Goal: Information Seeking & Learning: Learn about a topic

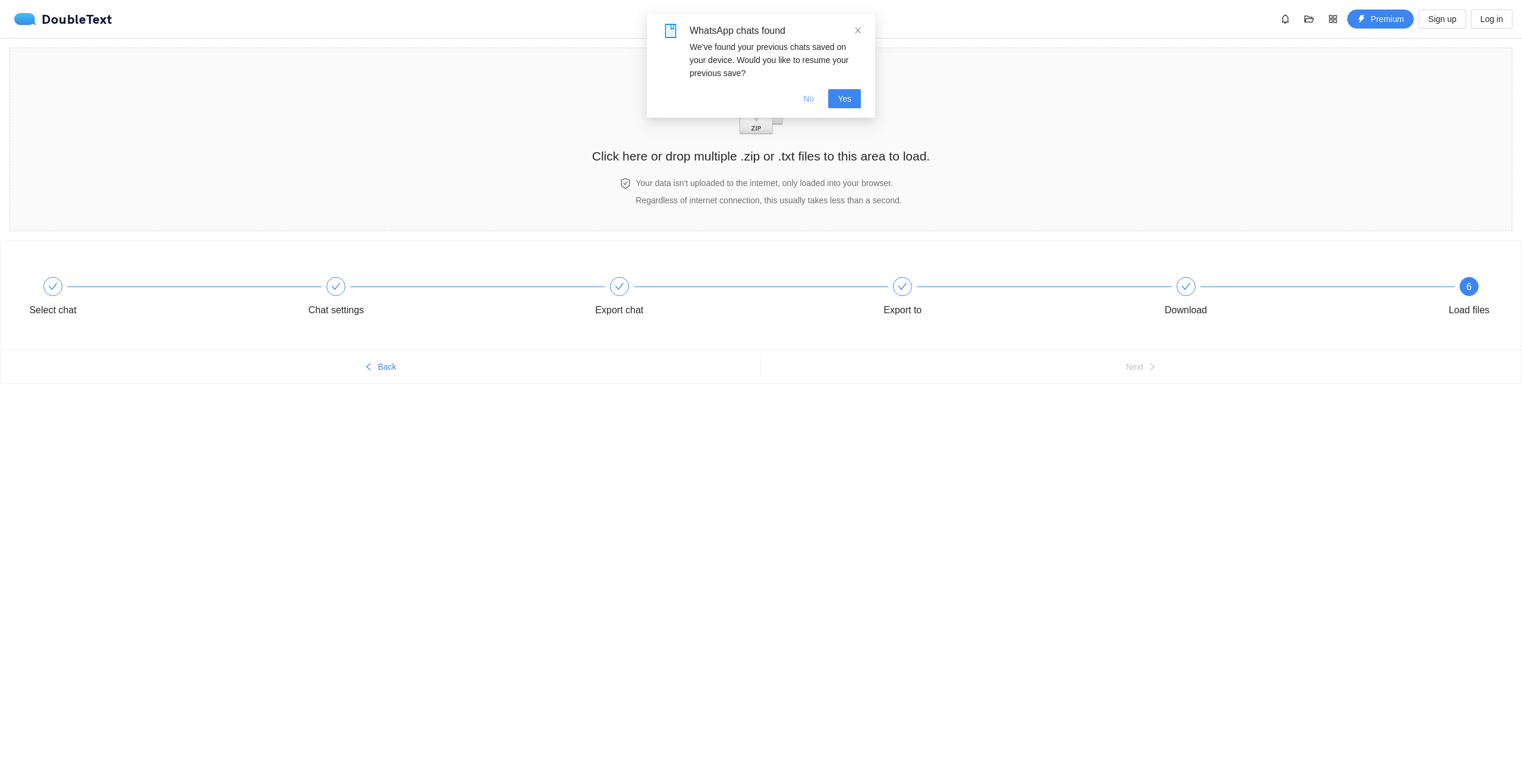
click at [810, 100] on span "No" at bounding box center [809, 99] width 10 height 13
click at [757, 119] on img "zipOrTextIcon" at bounding box center [761, 107] width 55 height 54
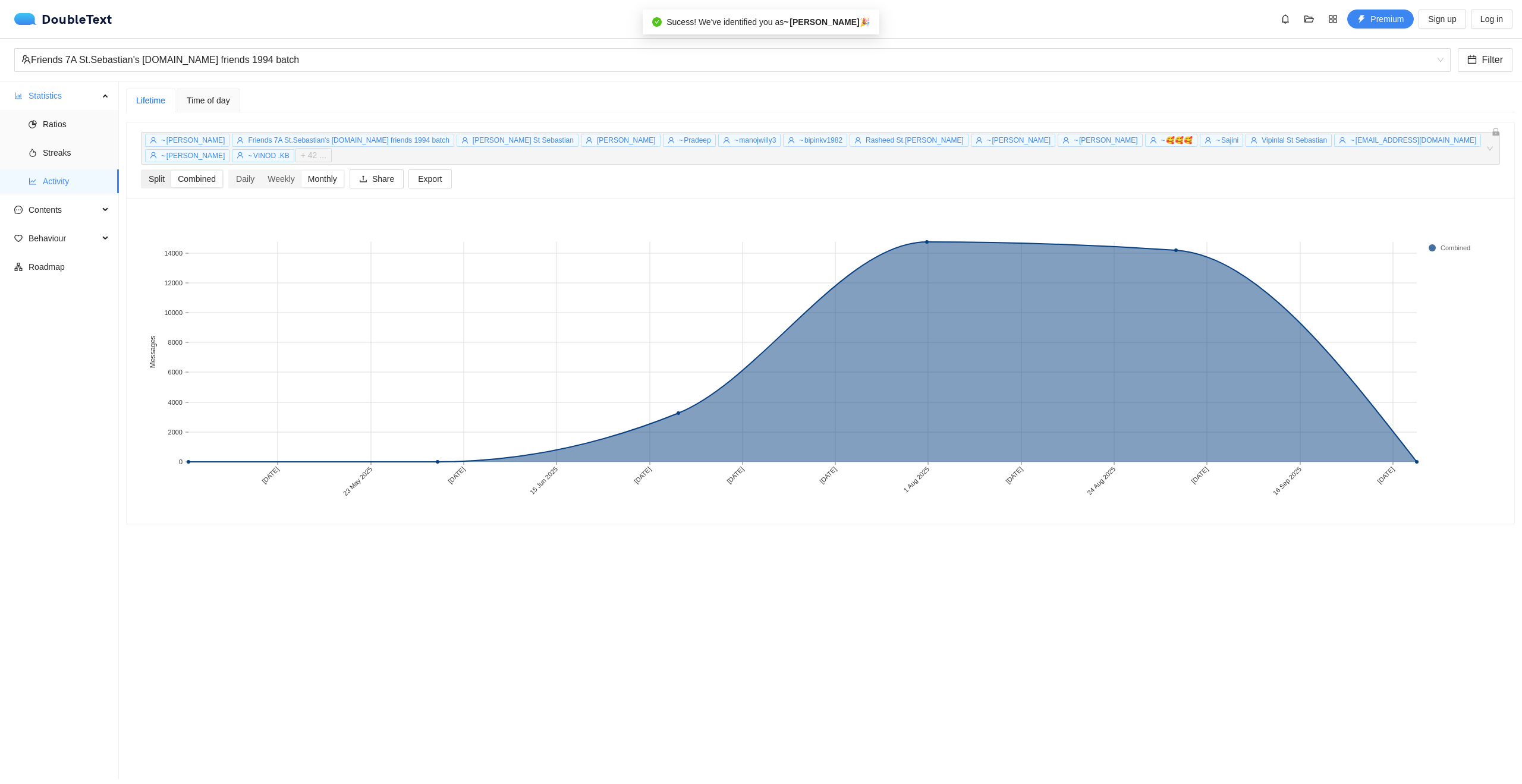
click at [165, 170] on div "Split" at bounding box center [157, 178] width 29 height 16
click at [142, 170] on input "Split" at bounding box center [142, 170] width 0 height 0
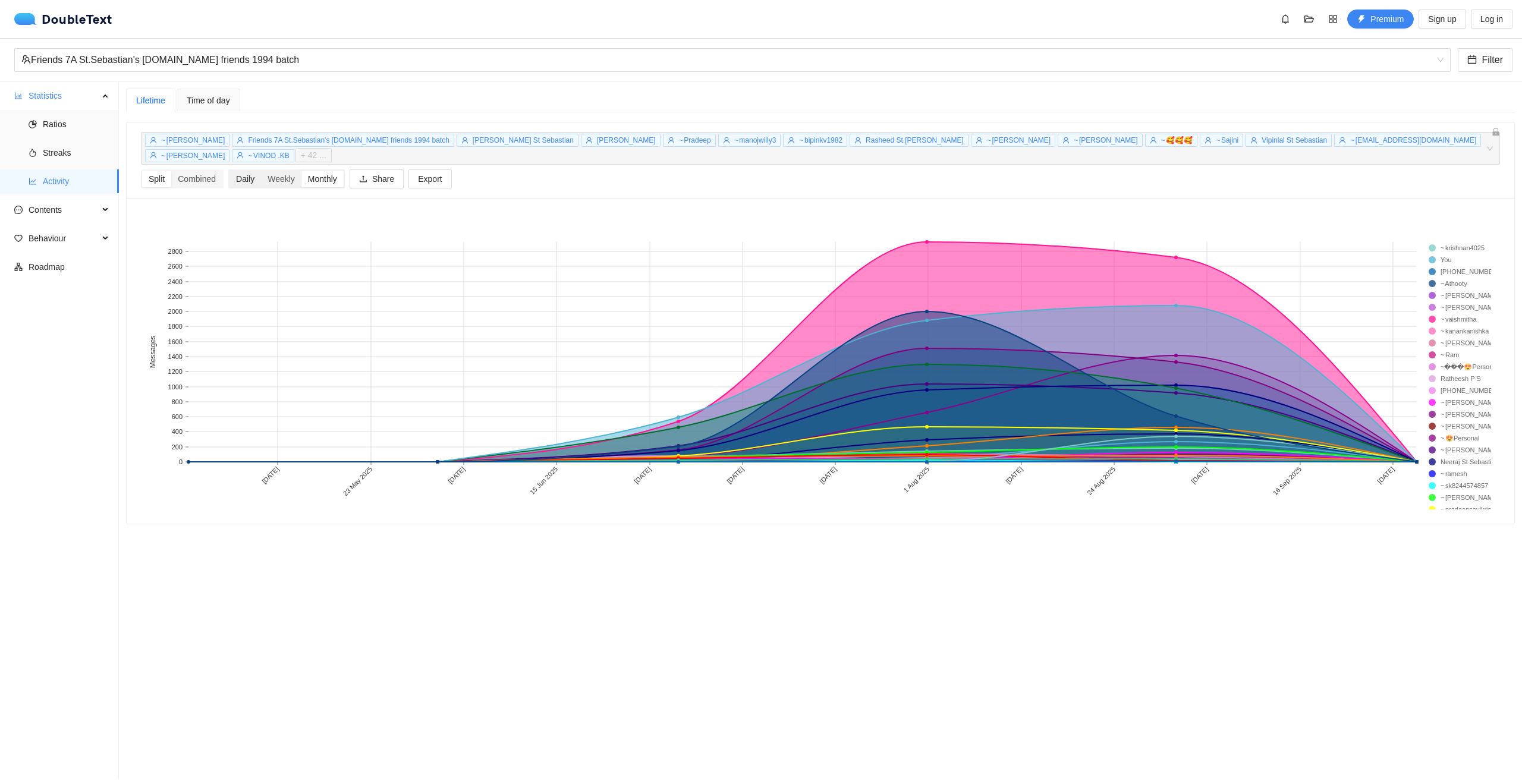
click at [239, 170] on div "Daily" at bounding box center [245, 178] width 31 height 16
click at [229, 170] on input "Daily" at bounding box center [229, 170] width 0 height 0
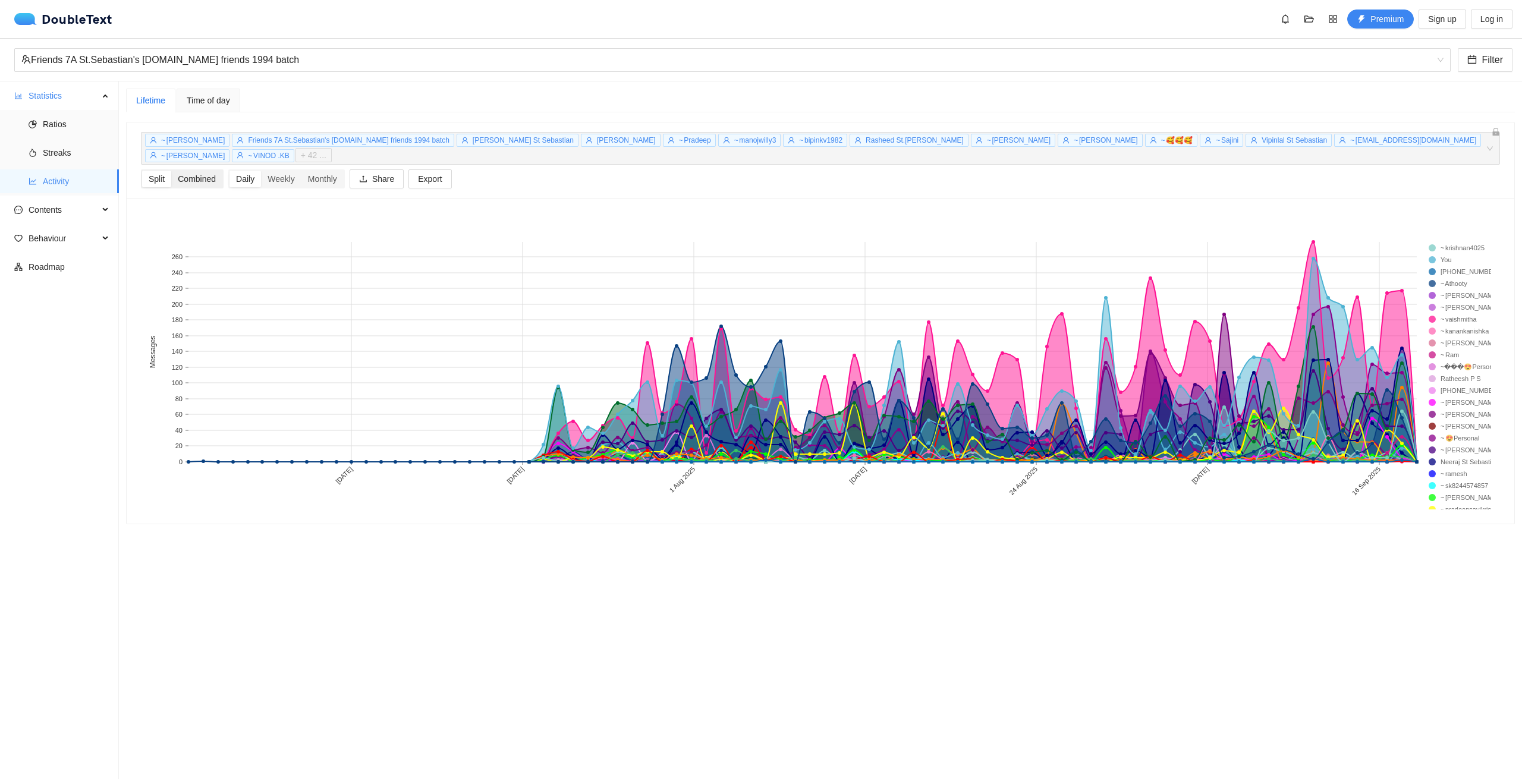
click at [204, 170] on div "Combined" at bounding box center [197, 178] width 51 height 16
click at [171, 170] on input "Combined" at bounding box center [171, 170] width 0 height 0
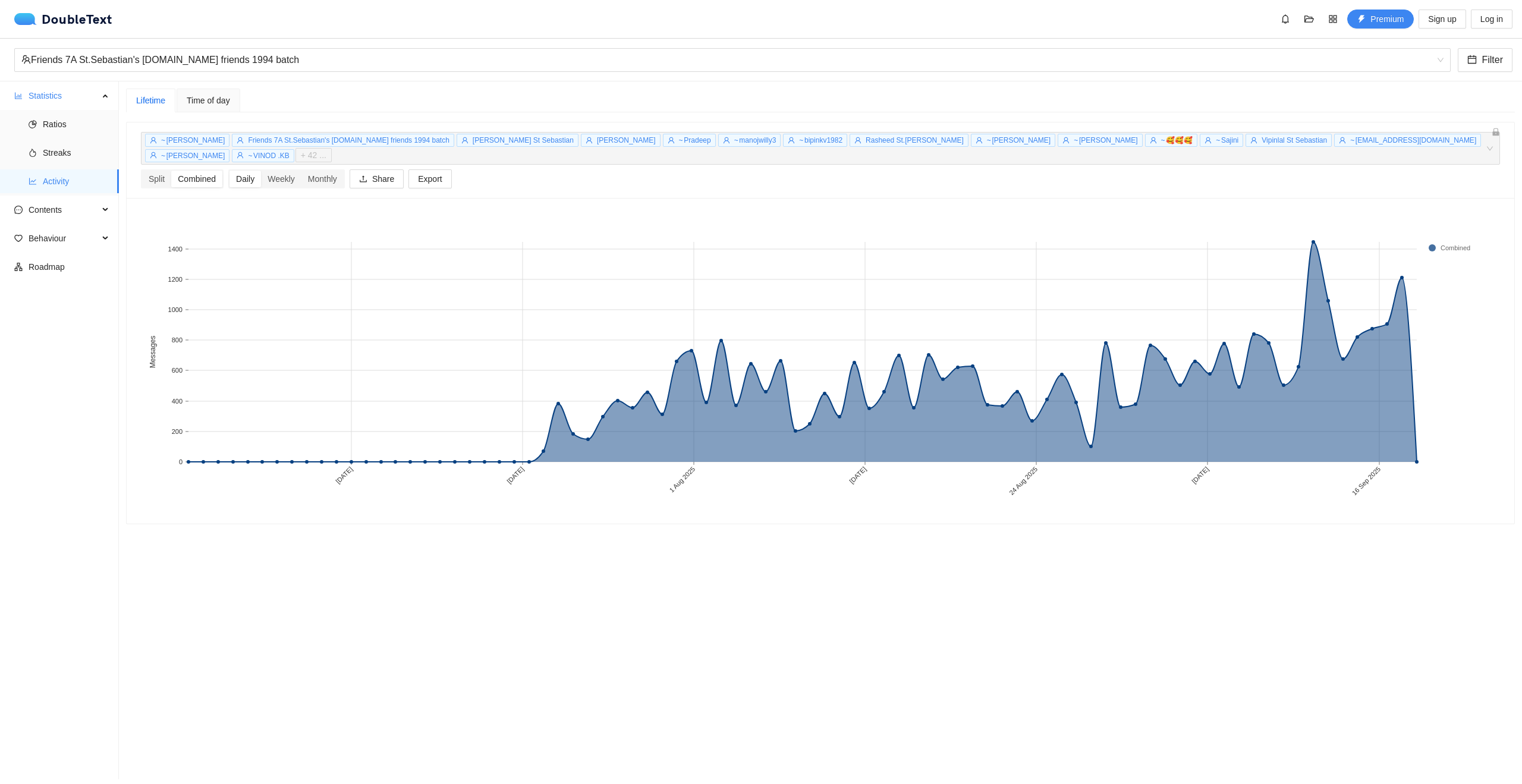
click at [223, 98] on span "Time of day" at bounding box center [208, 100] width 43 height 9
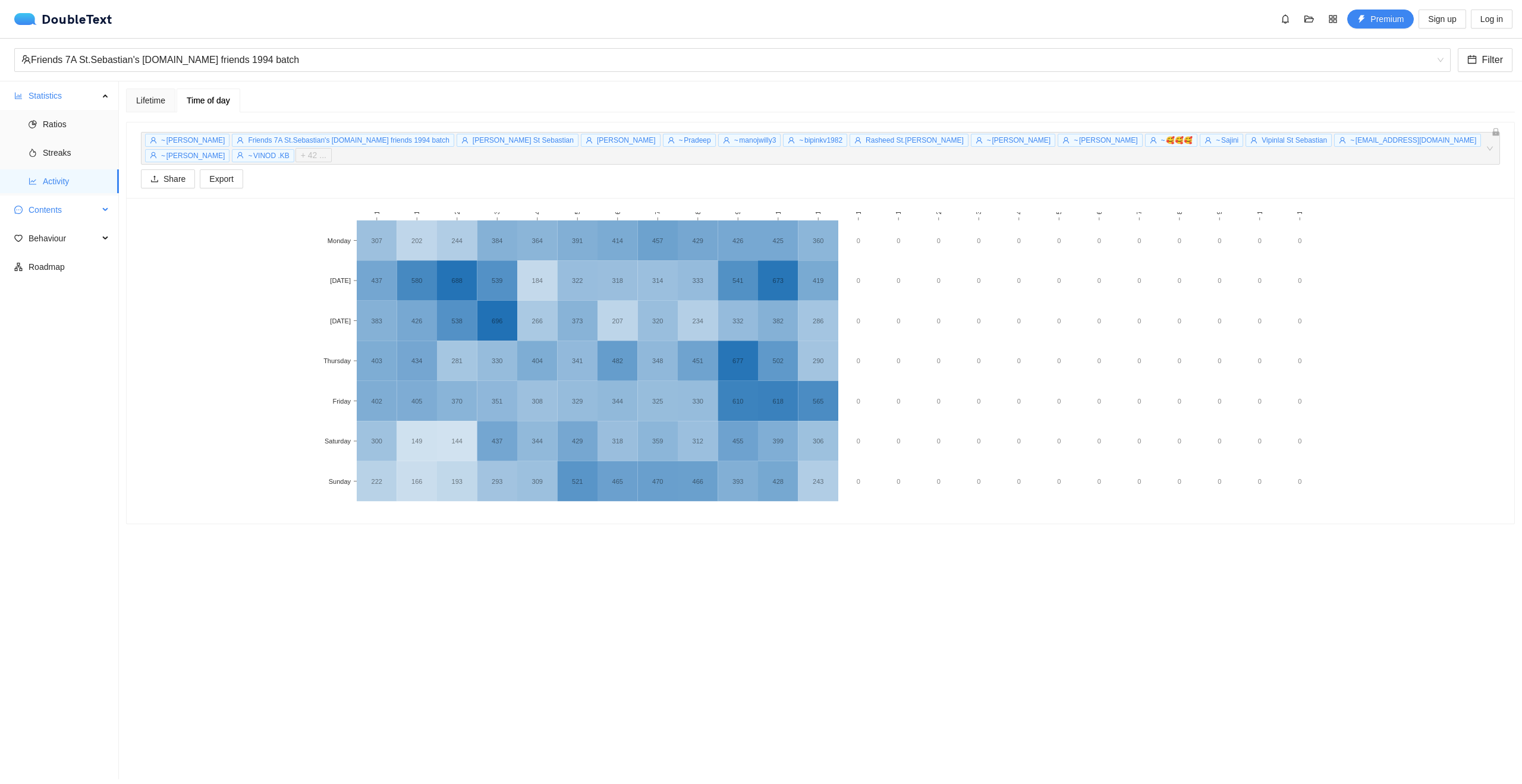
click at [47, 204] on span "Contents" at bounding box center [64, 210] width 70 height 24
click at [60, 149] on span "Streaks" at bounding box center [76, 153] width 67 height 24
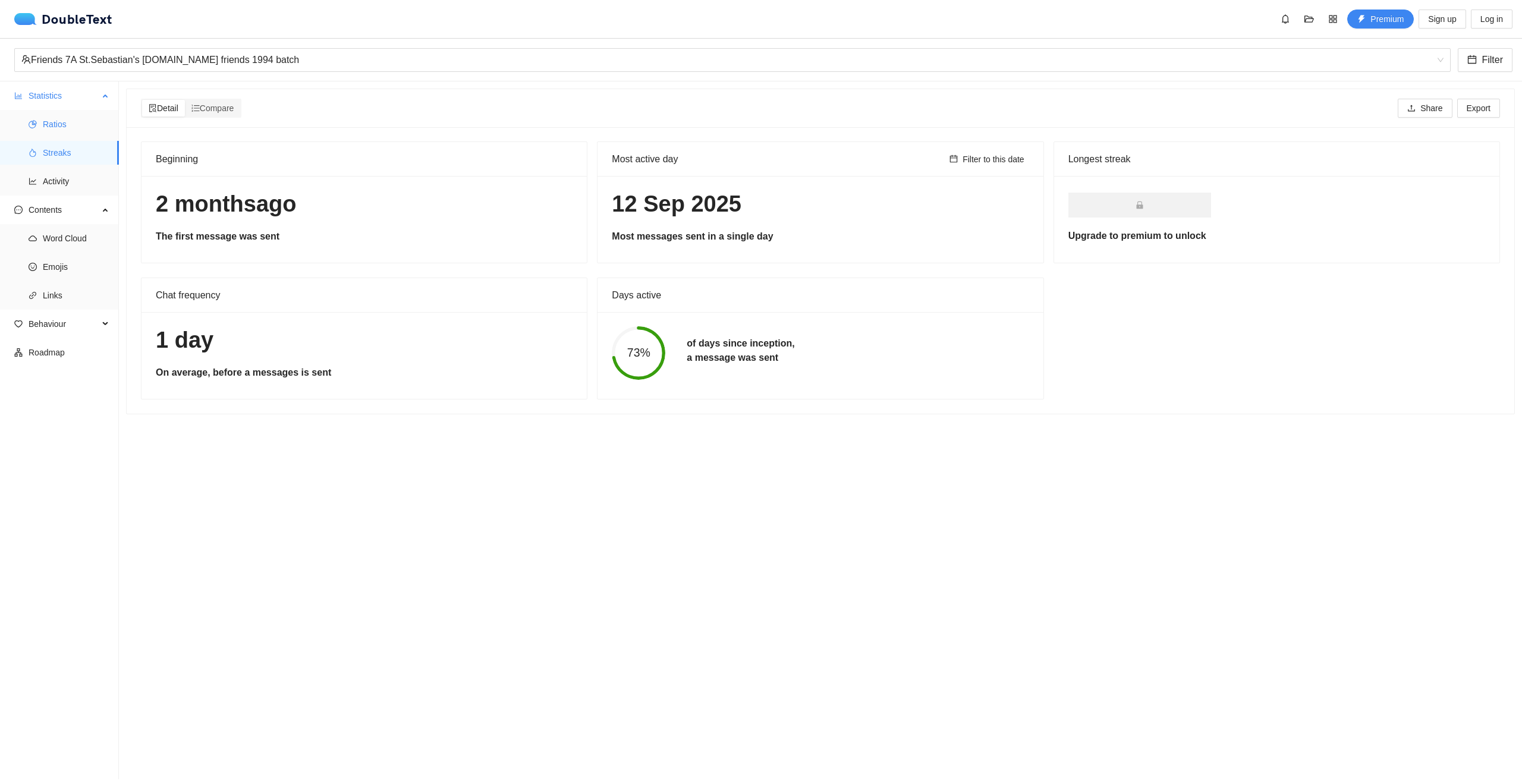
click at [47, 129] on span "Ratios" at bounding box center [76, 124] width 67 height 24
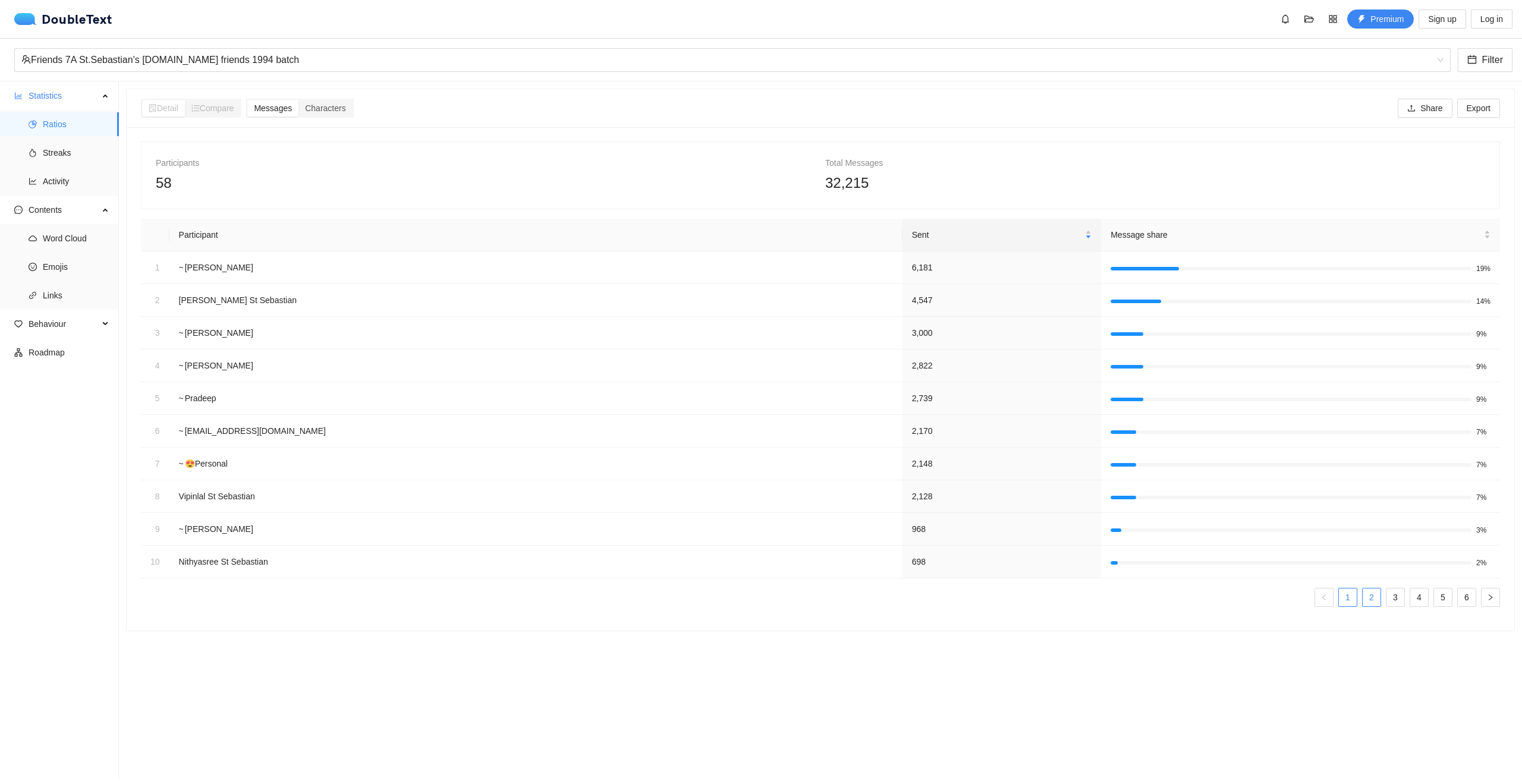
click at [1368, 597] on link "2" at bounding box center [1371, 597] width 18 height 18
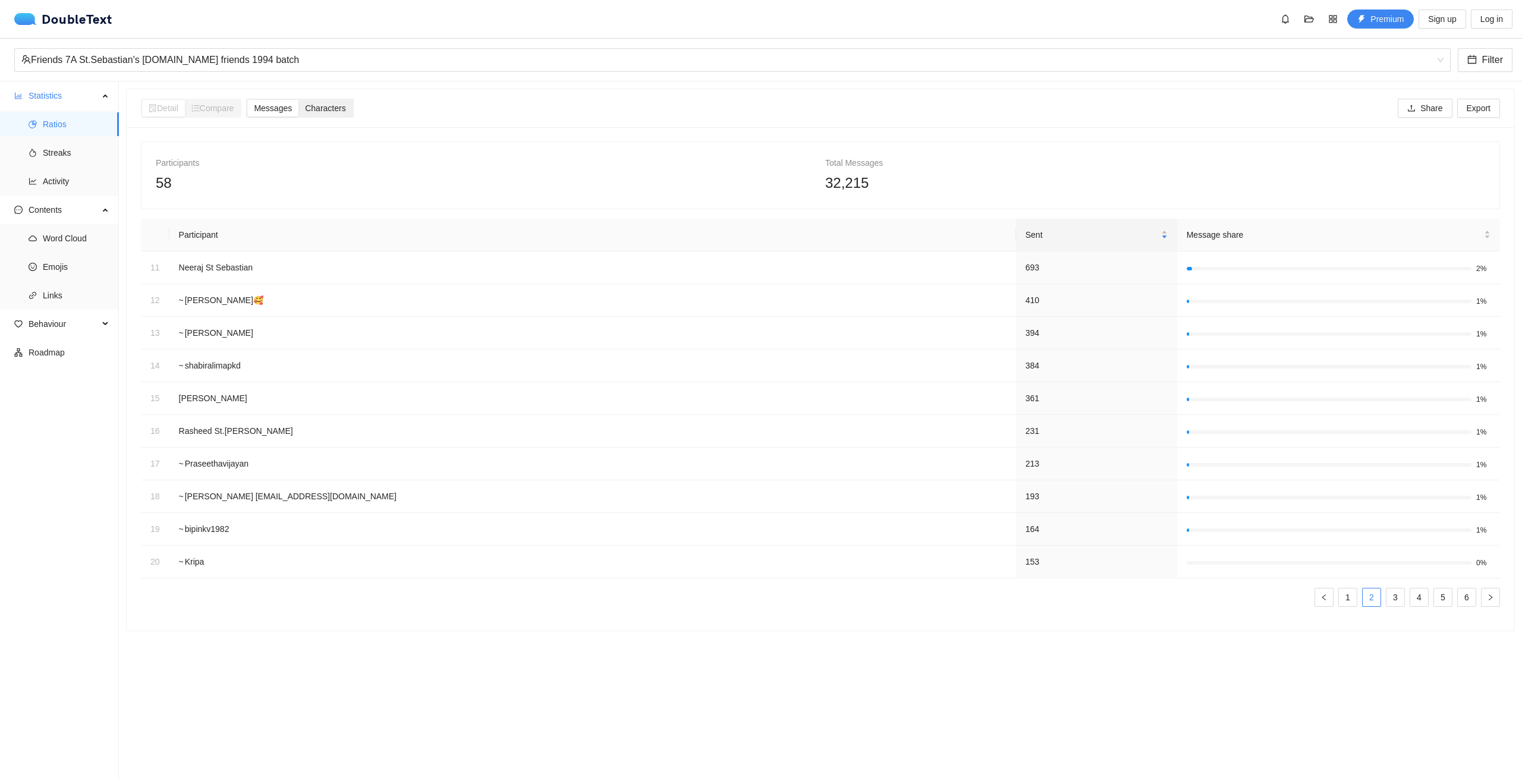
click at [326, 111] on span "Characters" at bounding box center [326, 108] width 41 height 10
click at [299, 100] on input "Characters" at bounding box center [299, 100] width 0 height 0
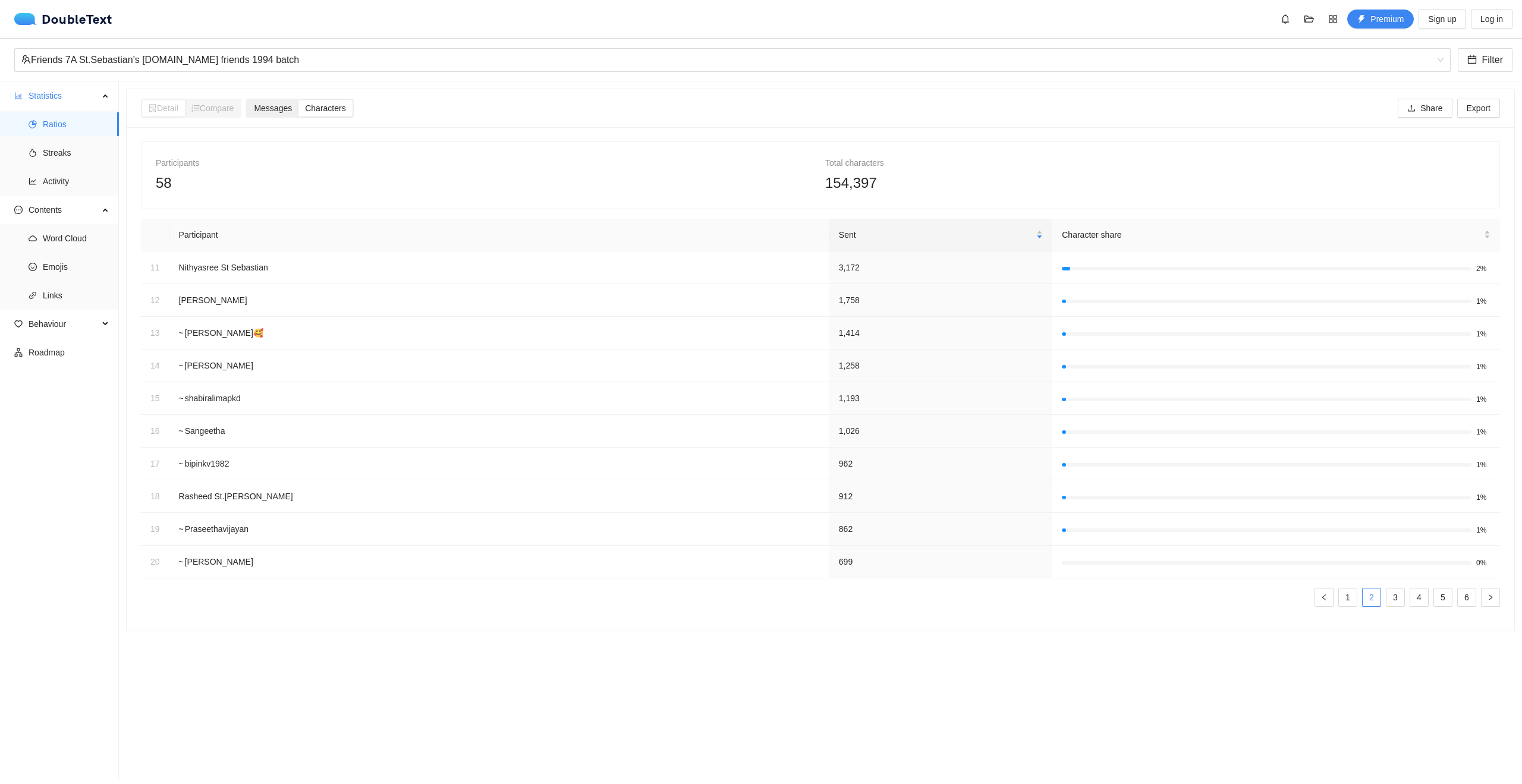
click at [288, 111] on span "Messages" at bounding box center [273, 108] width 38 height 10
click at [248, 100] on input "Messages" at bounding box center [248, 100] width 0 height 0
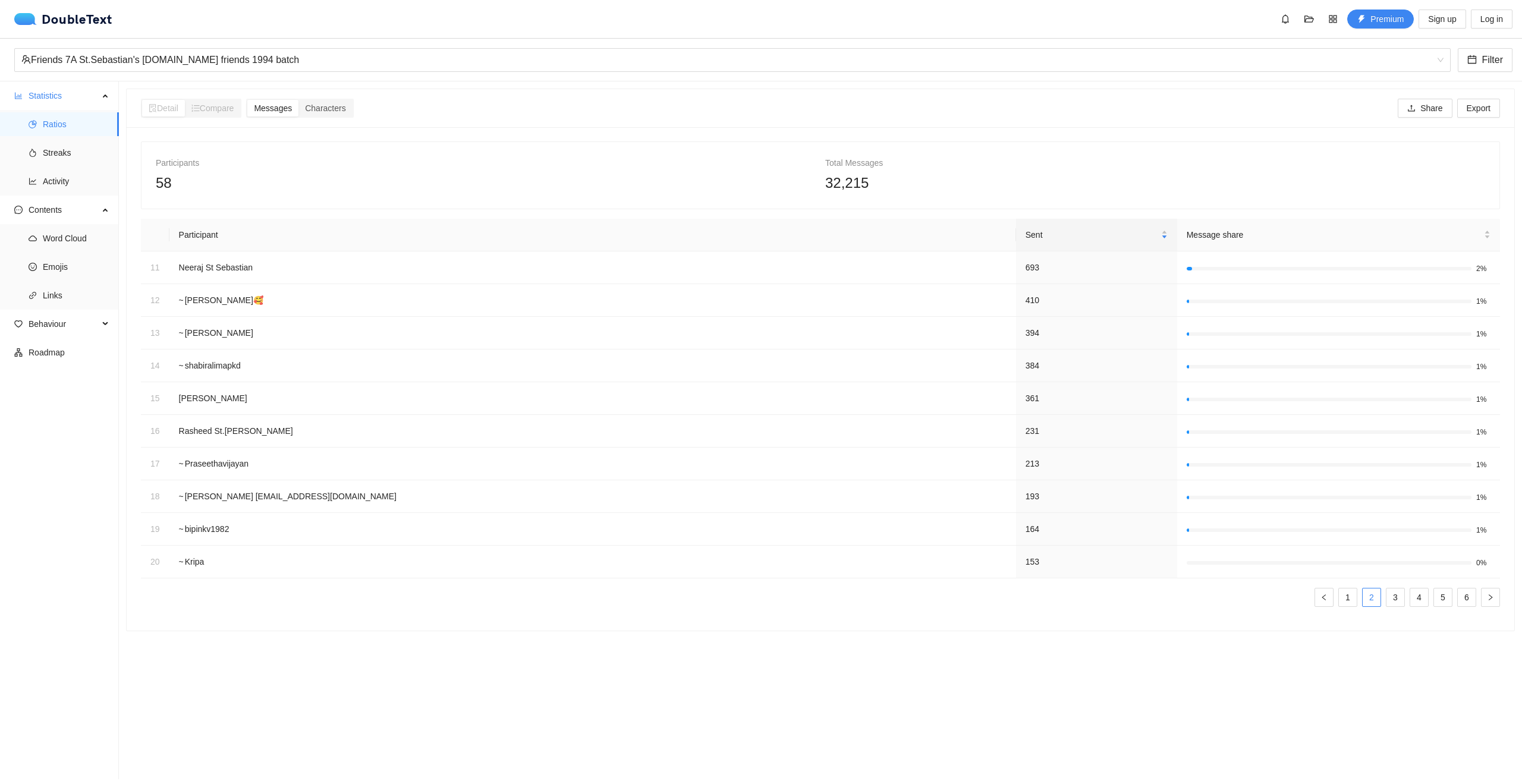
click at [230, 113] on span "Compare" at bounding box center [212, 108] width 43 height 10
click at [1341, 594] on link "1" at bounding box center [1348, 597] width 18 height 18
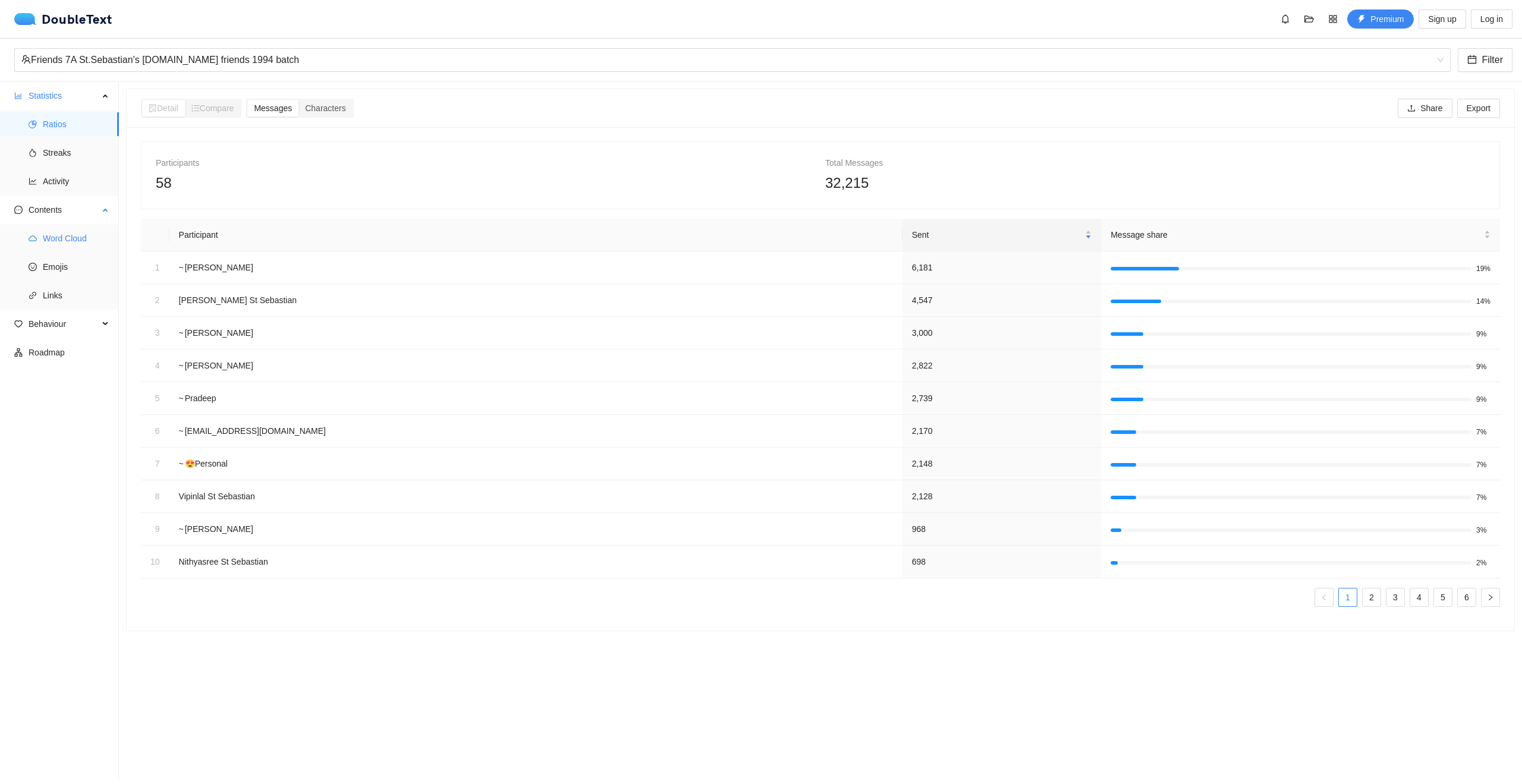
click at [54, 241] on span "Word Cloud" at bounding box center [76, 238] width 67 height 24
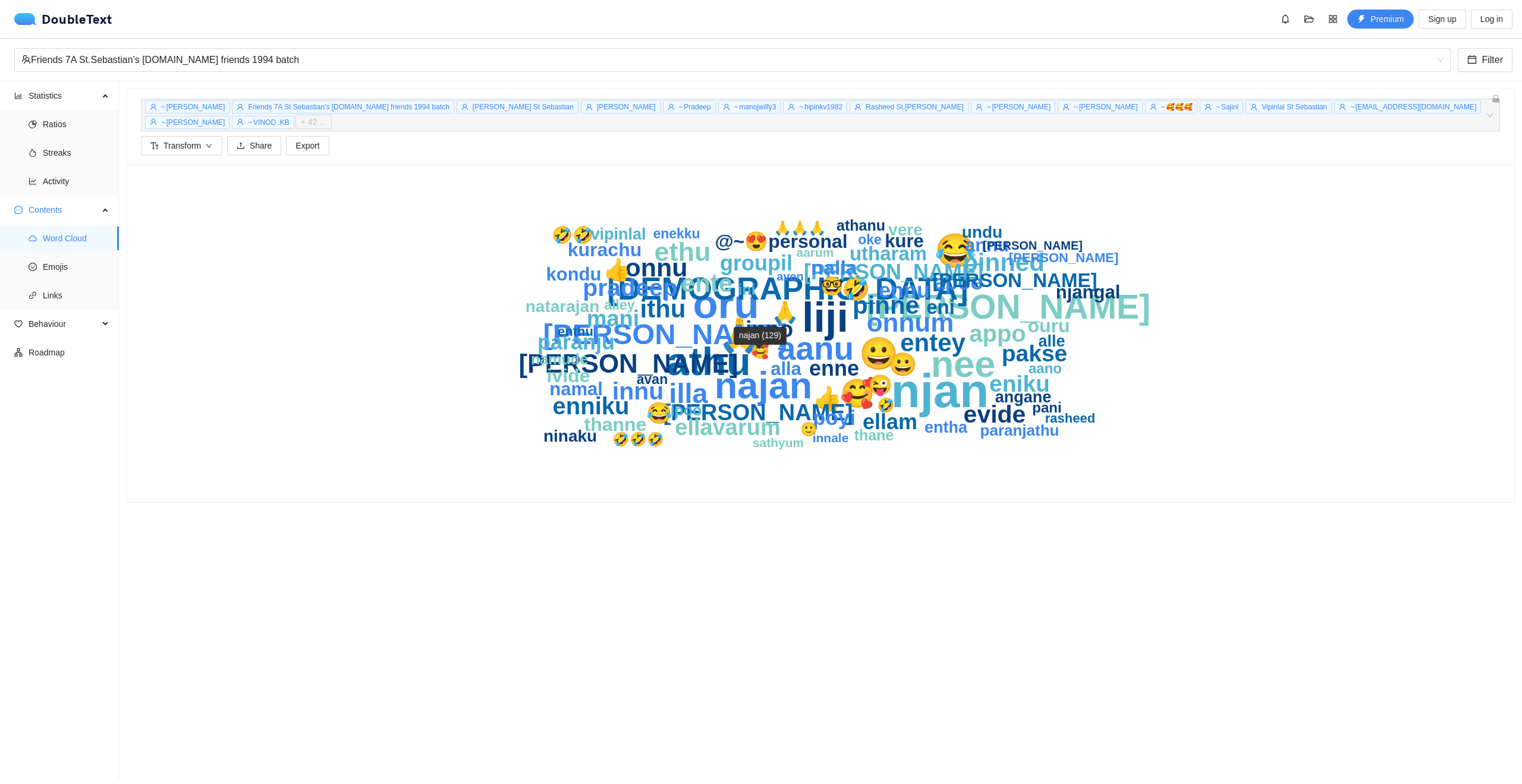
click at [751, 375] on text "najan" at bounding box center [764, 385] width 98 height 42
click at [1269, 487] on div "njan liji oru athu nee [PERSON_NAME] 🙏 😂 aanu 😀 gud [PERSON_NAME] 🥰 illa ethu o…" at bounding box center [820, 333] width 1388 height 337
click at [62, 261] on span "Emojis" at bounding box center [76, 267] width 67 height 24
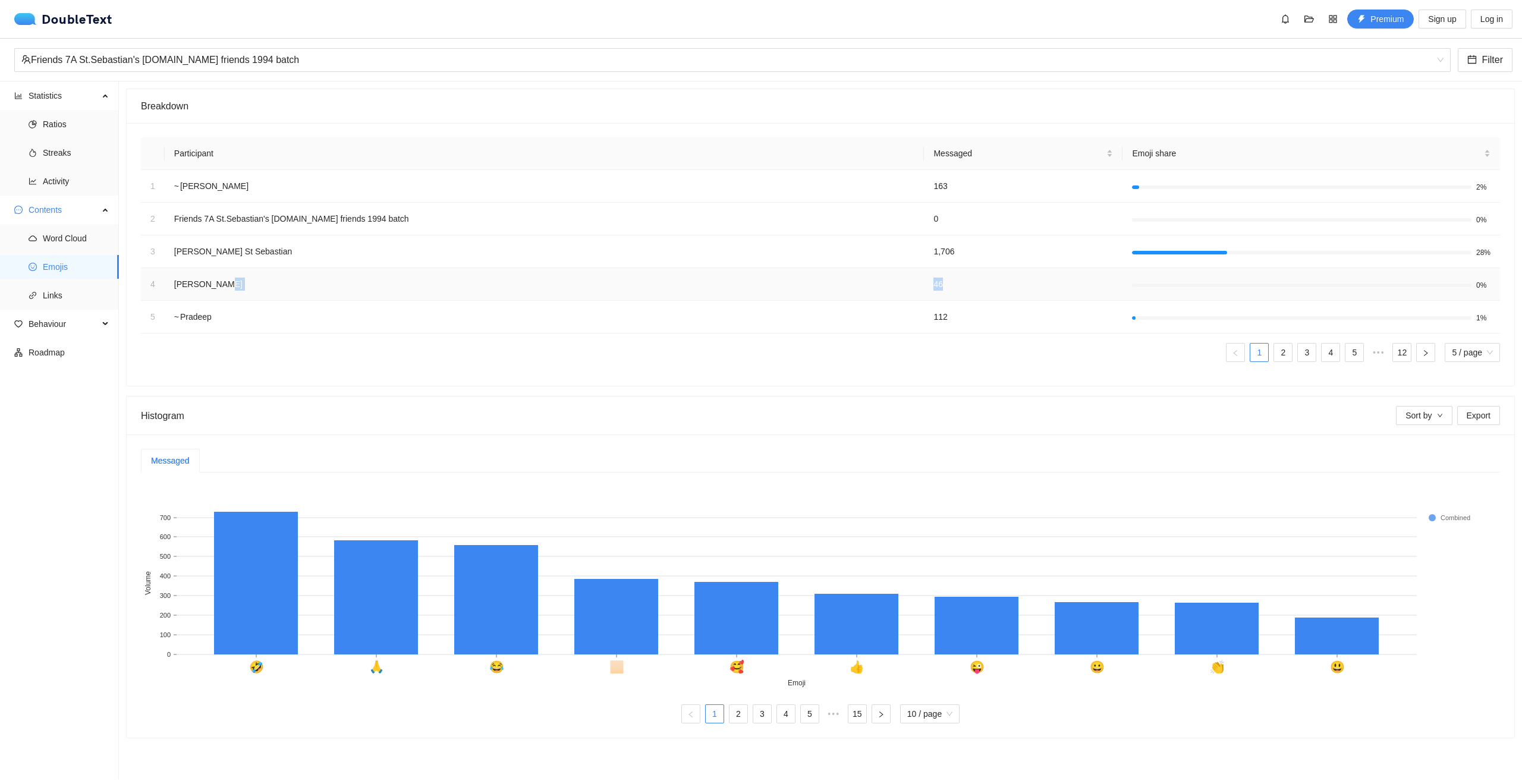
drag, startPoint x: 906, startPoint y: 284, endPoint x: 275, endPoint y: 289, distance: 631.0
click at [273, 289] on tr "4 [PERSON_NAME] 46 0%" at bounding box center [820, 284] width 1360 height 33
click at [275, 288] on td "[PERSON_NAME]" at bounding box center [544, 284] width 760 height 33
drag, startPoint x: 909, startPoint y: 257, endPoint x: 881, endPoint y: 259, distance: 28.1
click at [924, 259] on td "1,706" at bounding box center [1023, 252] width 199 height 33
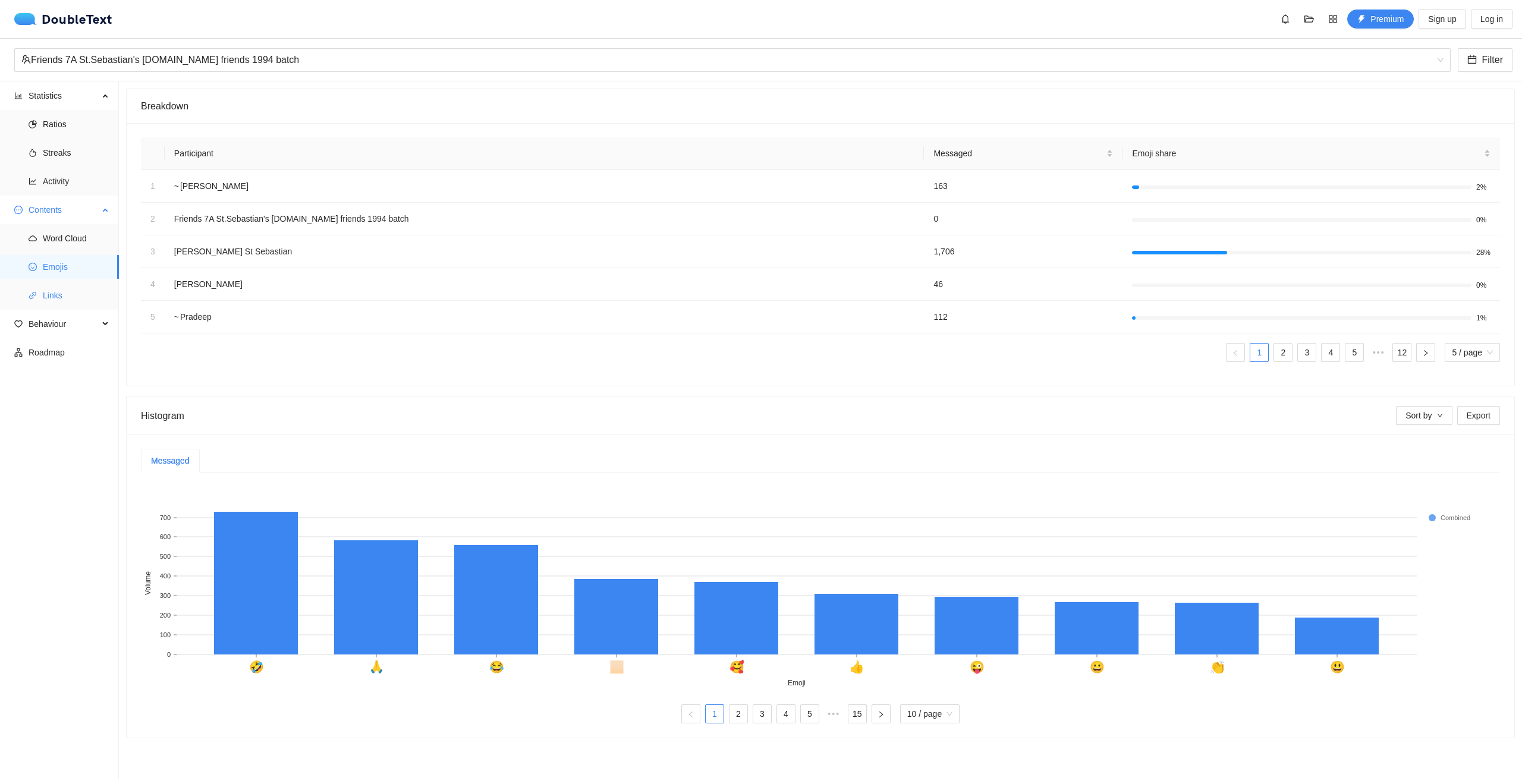
click at [60, 297] on span "Links" at bounding box center [76, 295] width 67 height 24
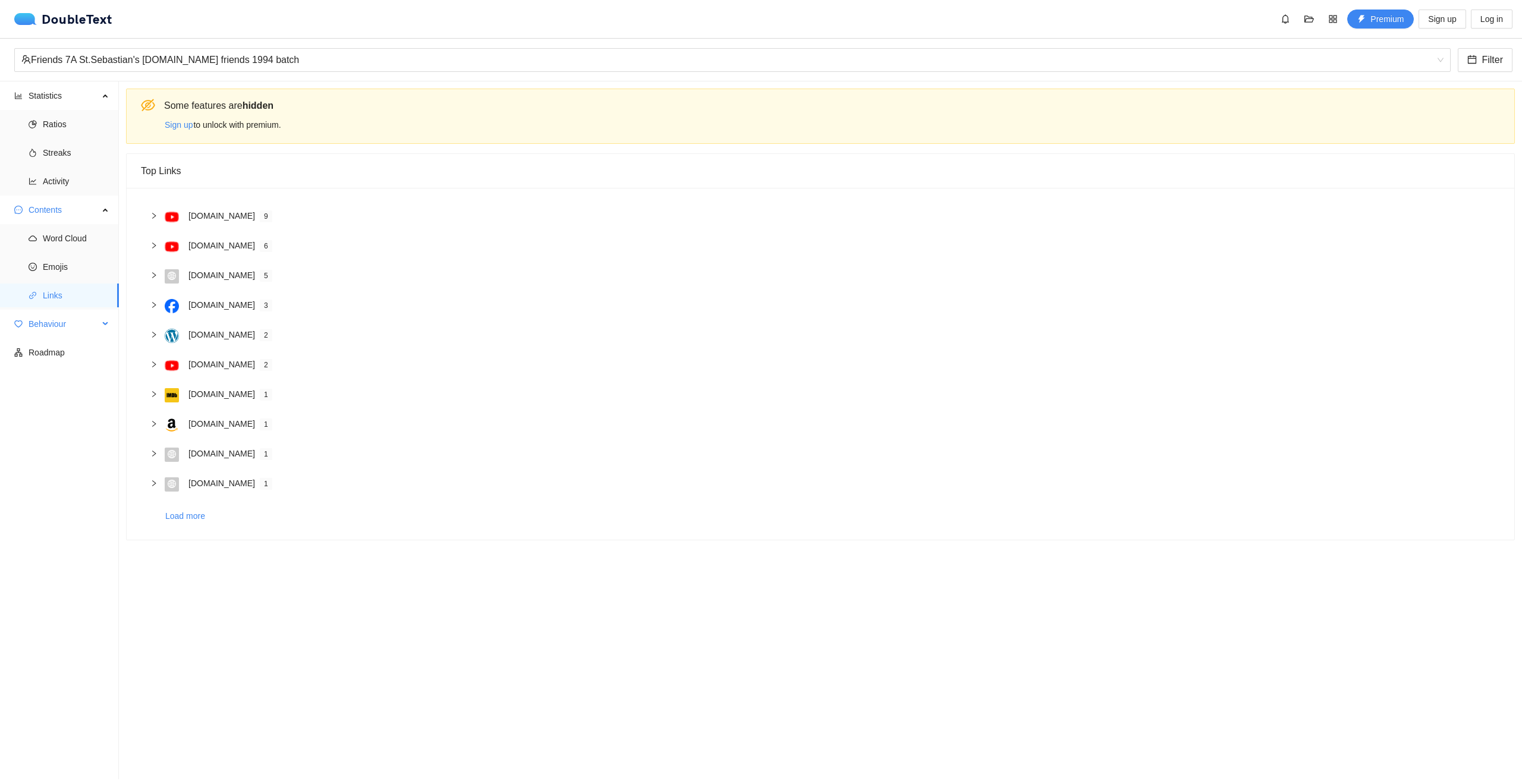
click at [54, 324] on span "Behaviour" at bounding box center [64, 324] width 70 height 24
click at [48, 377] on span "Roadmap" at bounding box center [69, 381] width 81 height 24
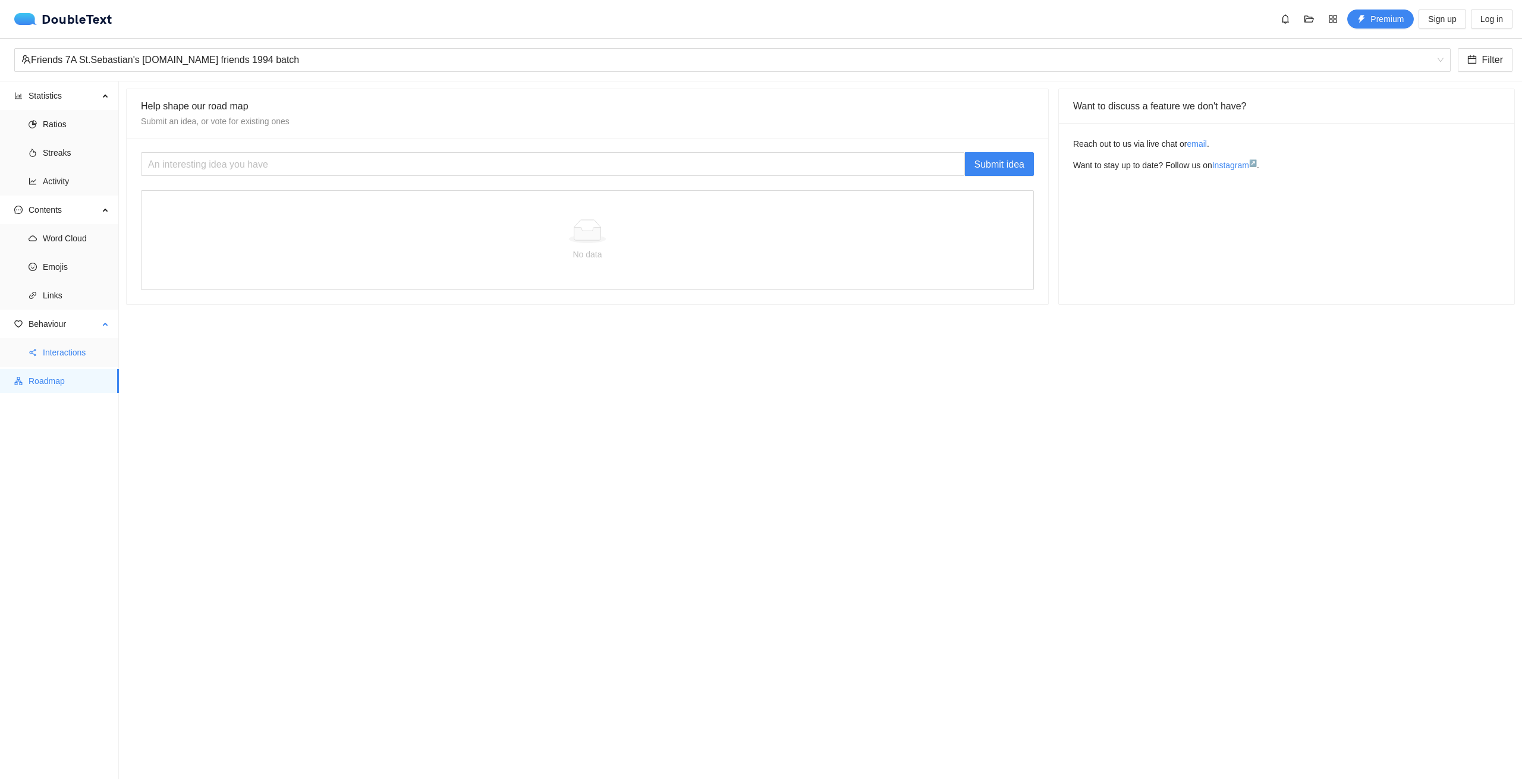
click at [53, 358] on span "Interactions" at bounding box center [76, 352] width 67 height 24
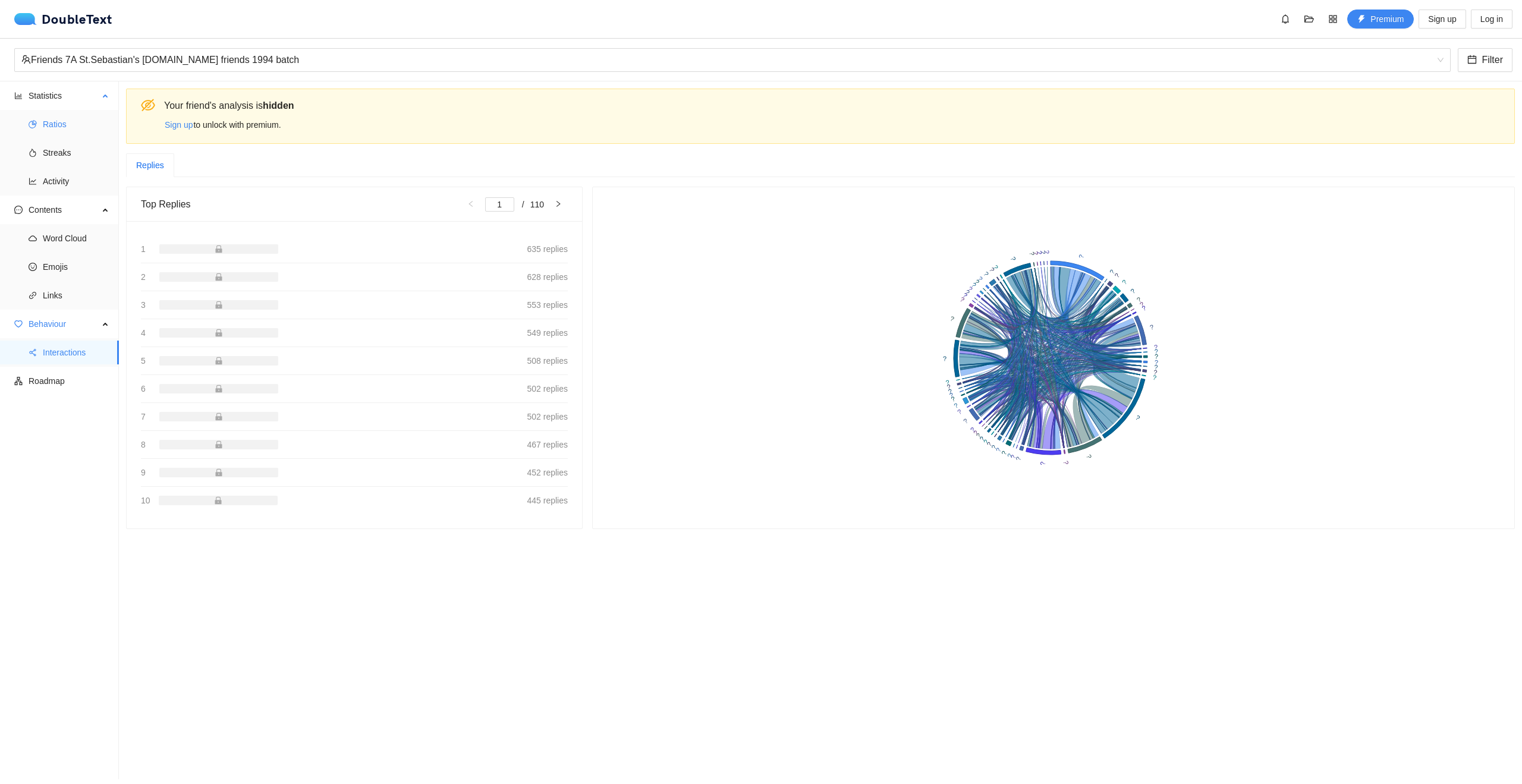
click at [48, 120] on span "Ratios" at bounding box center [76, 124] width 67 height 24
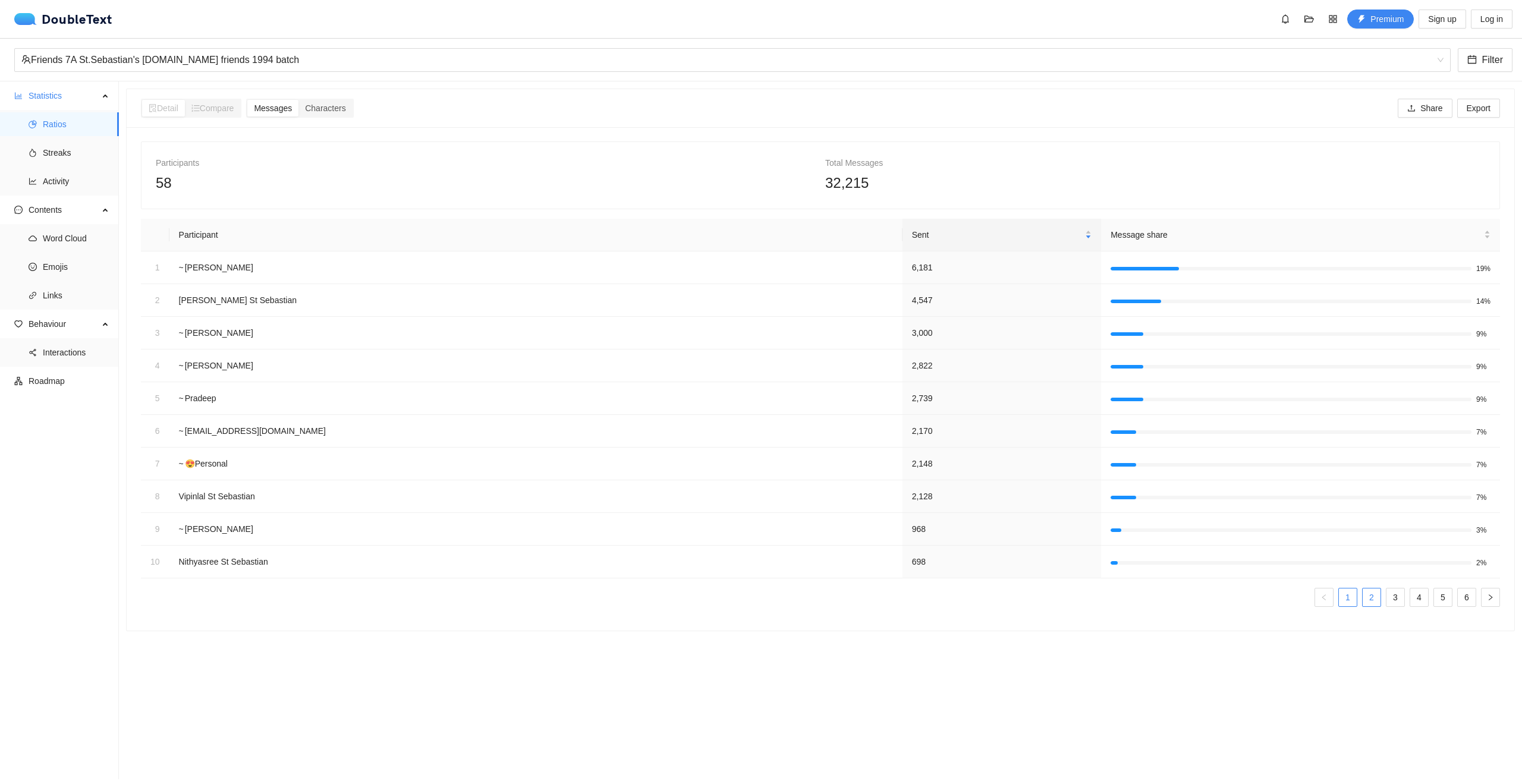
click at [1363, 593] on link "2" at bounding box center [1371, 597] width 18 height 18
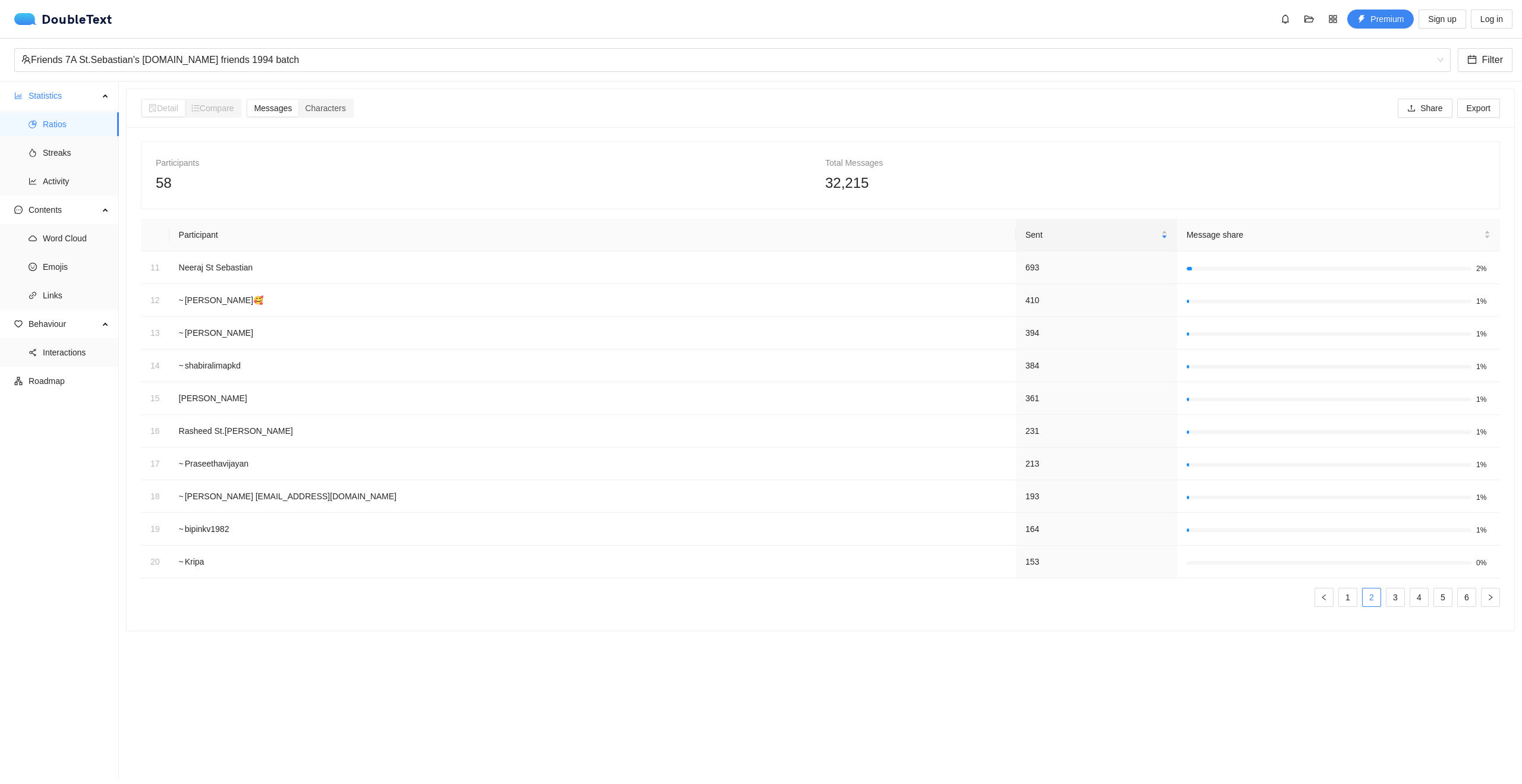
click at [219, 112] on span "Compare" at bounding box center [212, 108] width 43 height 10
click at [192, 116] on div "Compare" at bounding box center [212, 107] width 56 height 16
click at [234, 113] on span "Compare" at bounding box center [212, 108] width 43 height 10
click at [1379, 19] on span "Premium" at bounding box center [1387, 19] width 33 height 13
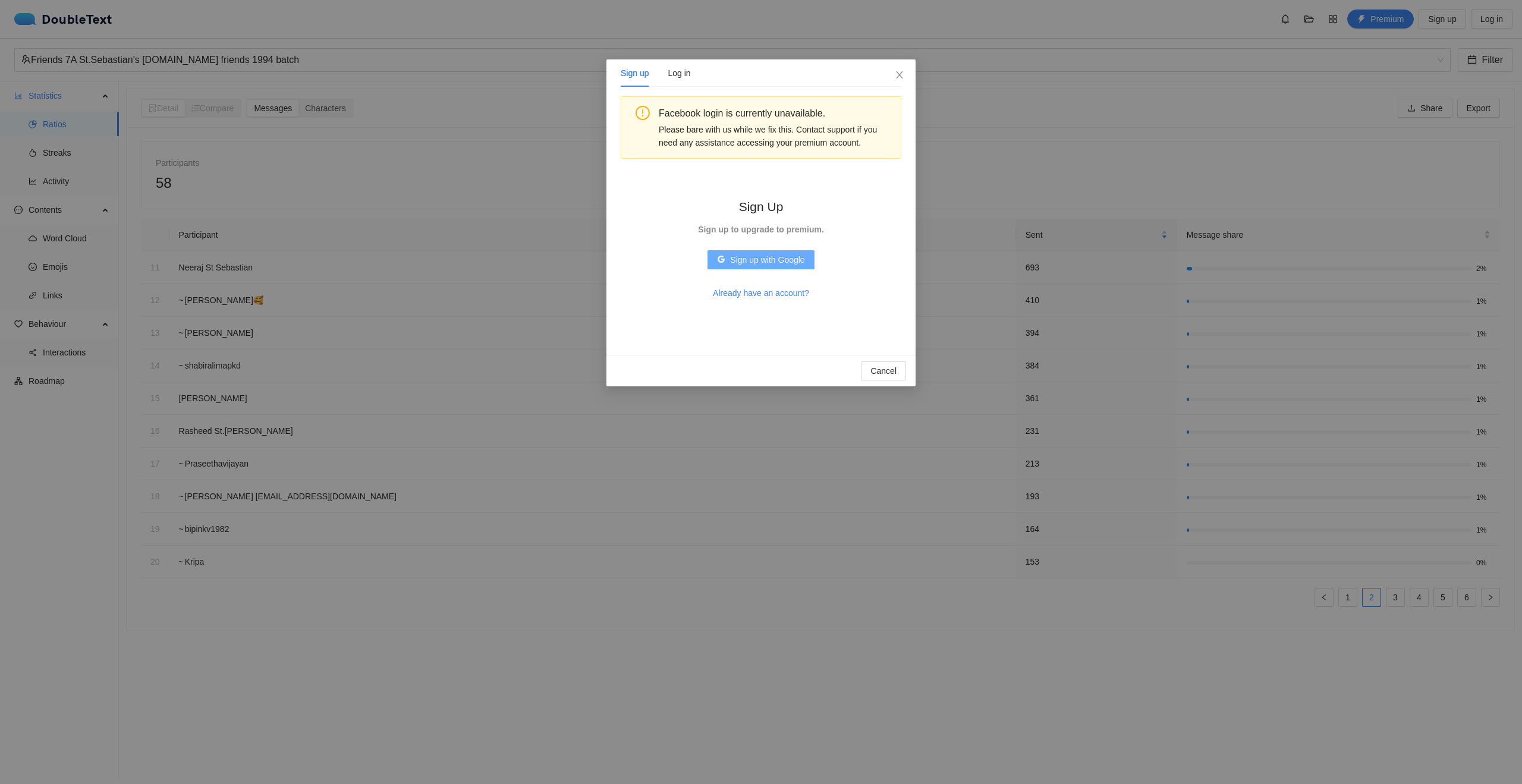
click at [753, 259] on span "Sign up with Google" at bounding box center [767, 260] width 74 height 13
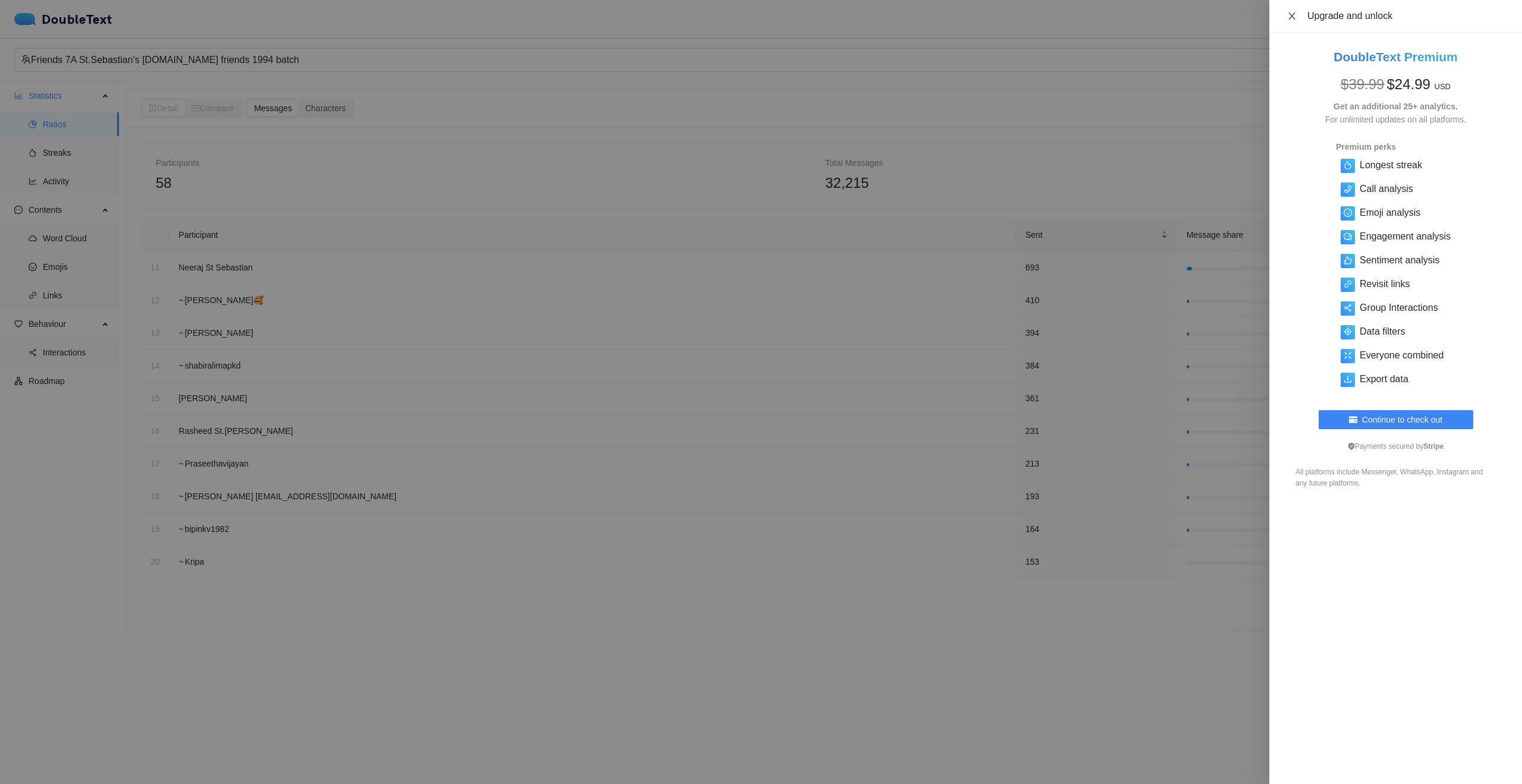
click at [1296, 13] on icon "close" at bounding box center [1292, 16] width 10 height 10
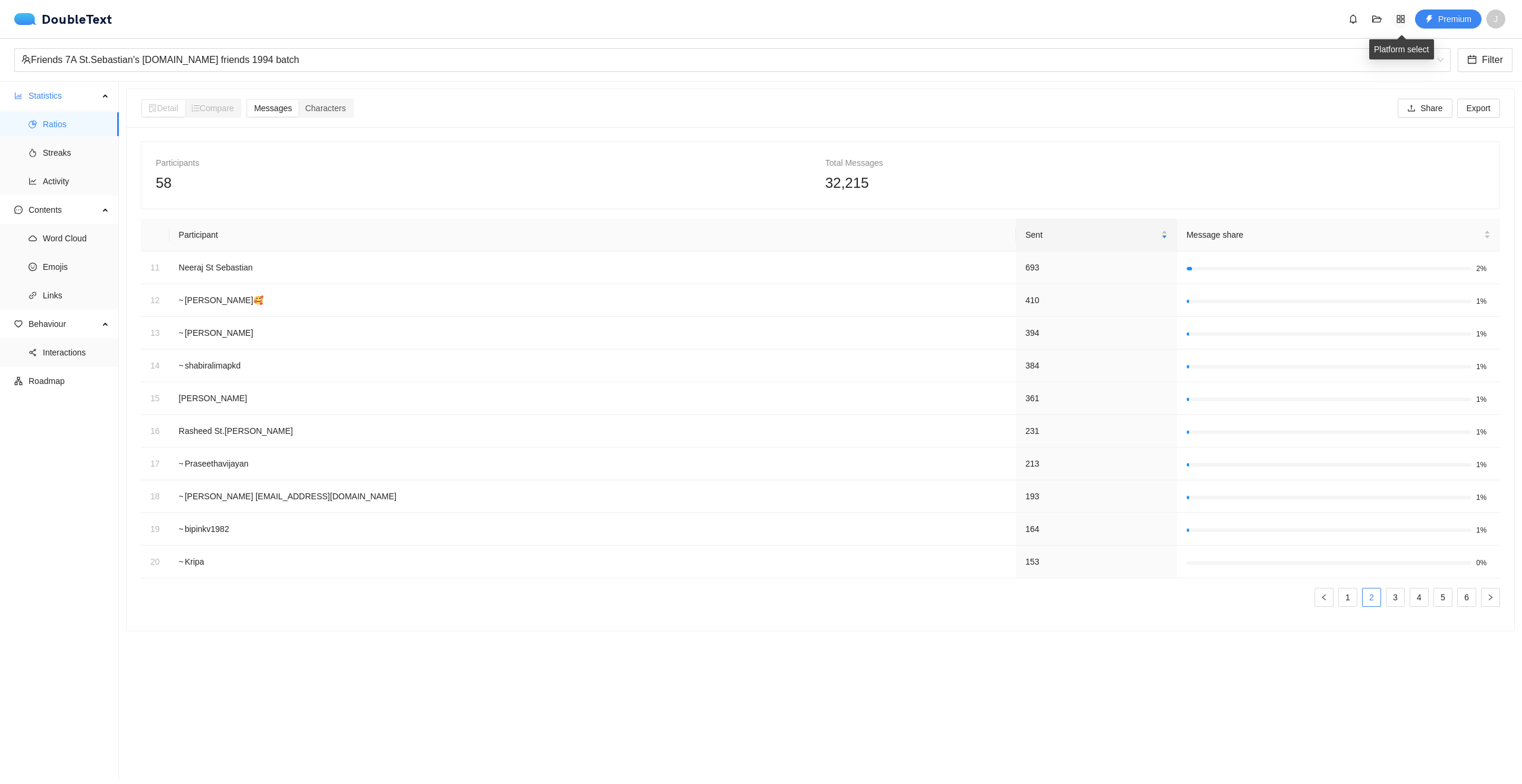
click at [1403, 21] on icon "appstore" at bounding box center [1401, 19] width 10 height 10
click at [1134, 164] on div "Total Messages" at bounding box center [1155, 163] width 660 height 13
click at [54, 154] on span "Streaks" at bounding box center [76, 153] width 67 height 24
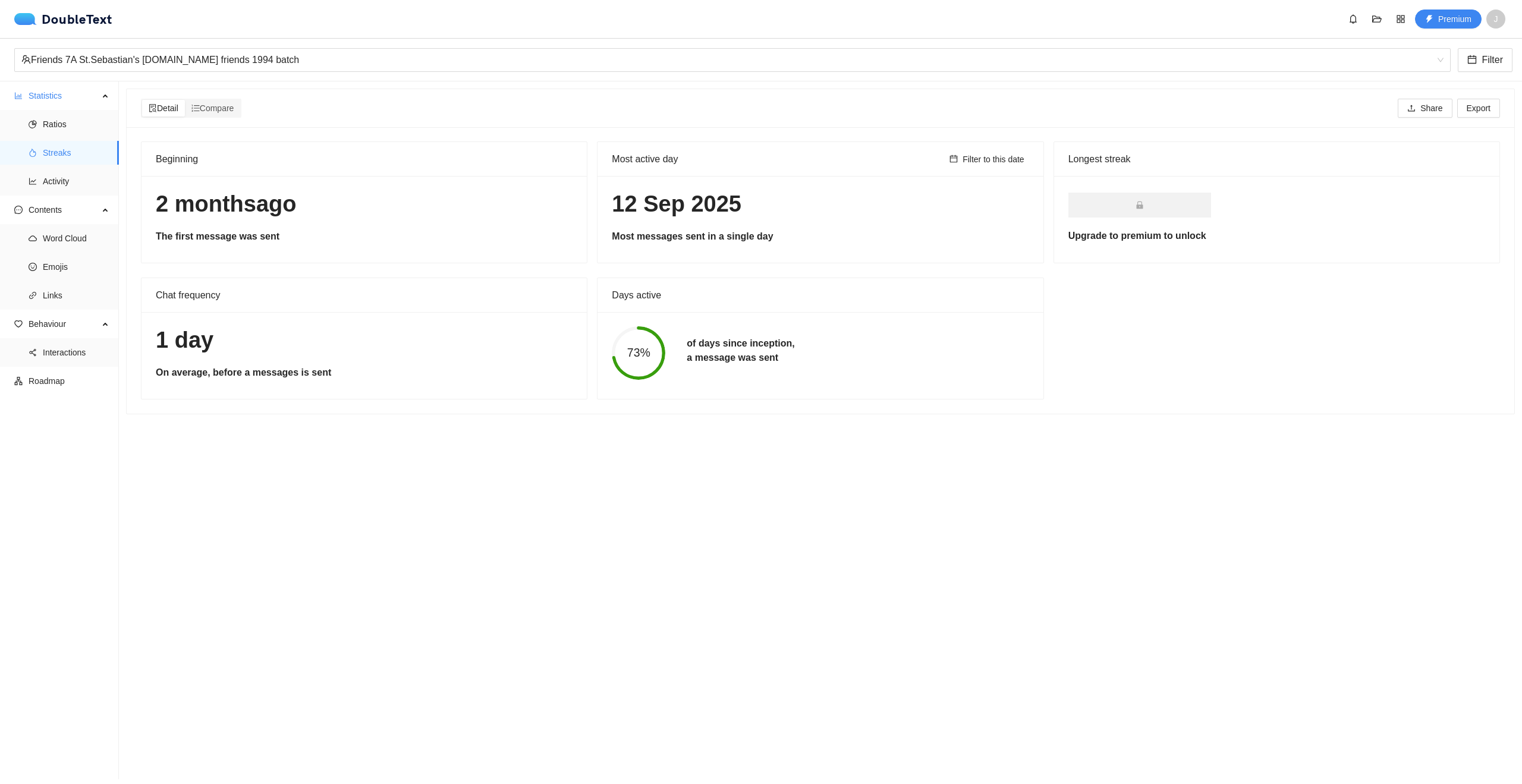
click at [1166, 210] on span at bounding box center [1140, 205] width 143 height 25
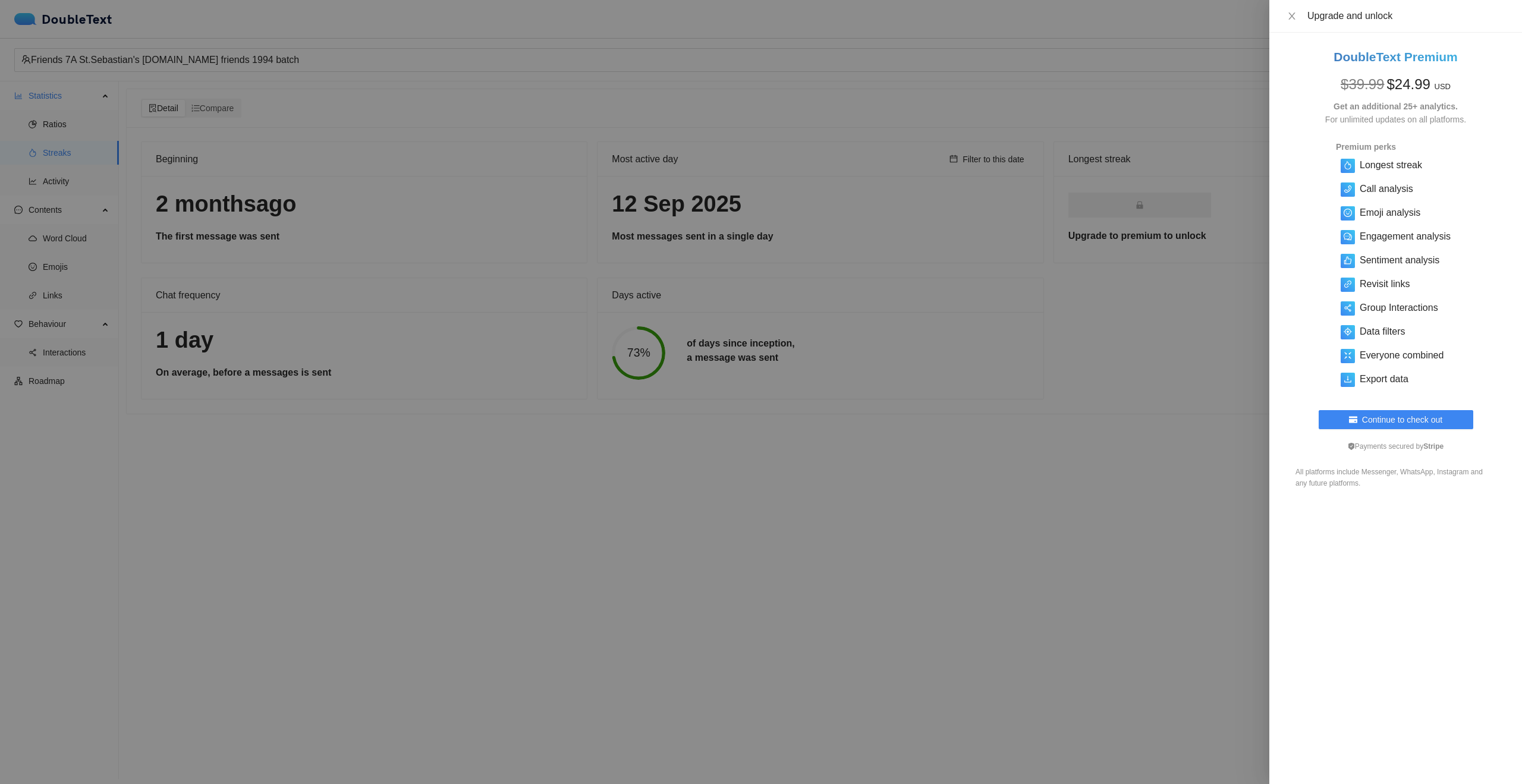
click at [1084, 498] on div at bounding box center [761, 392] width 1522 height 784
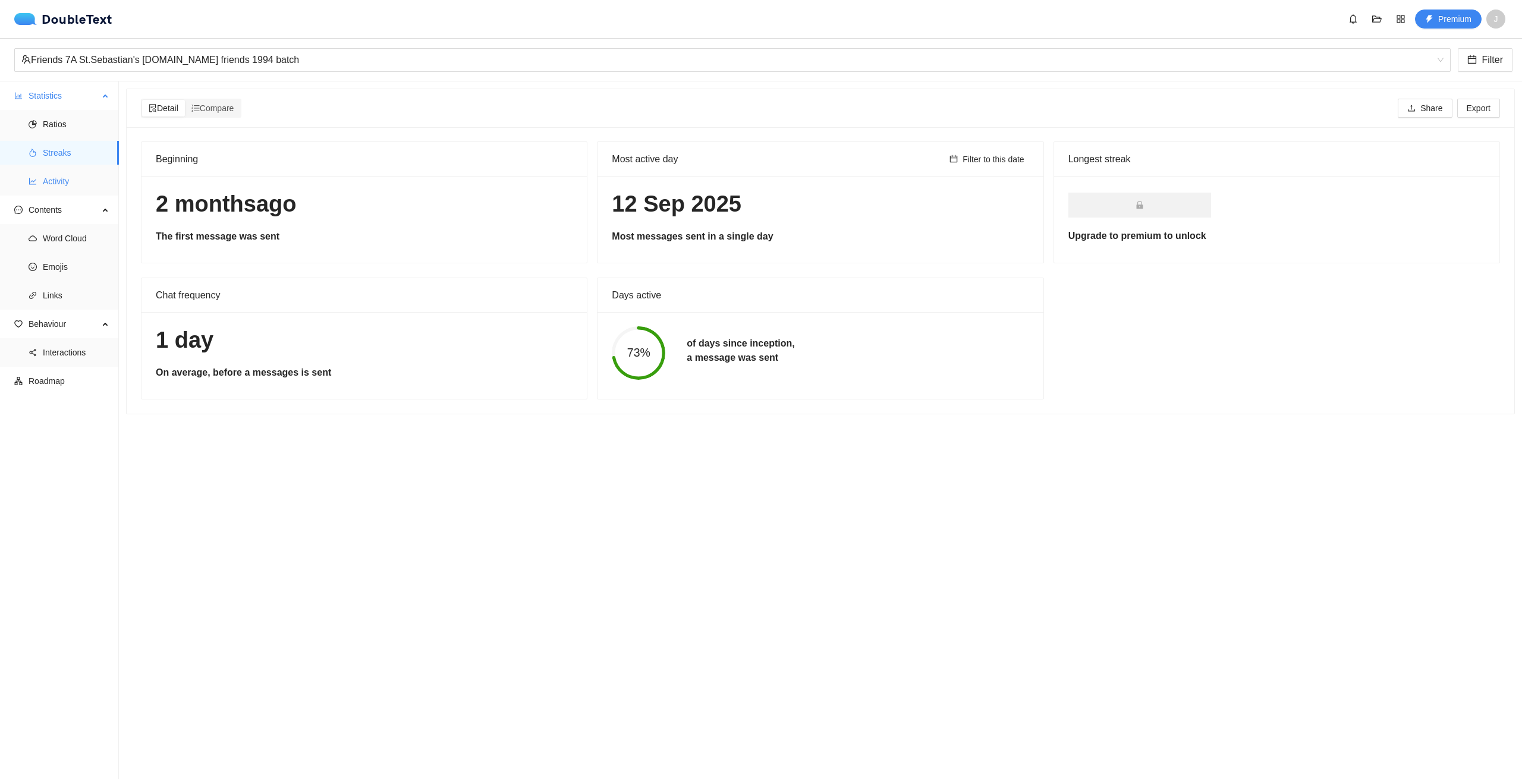
click at [69, 182] on span "Activity" at bounding box center [76, 181] width 67 height 24
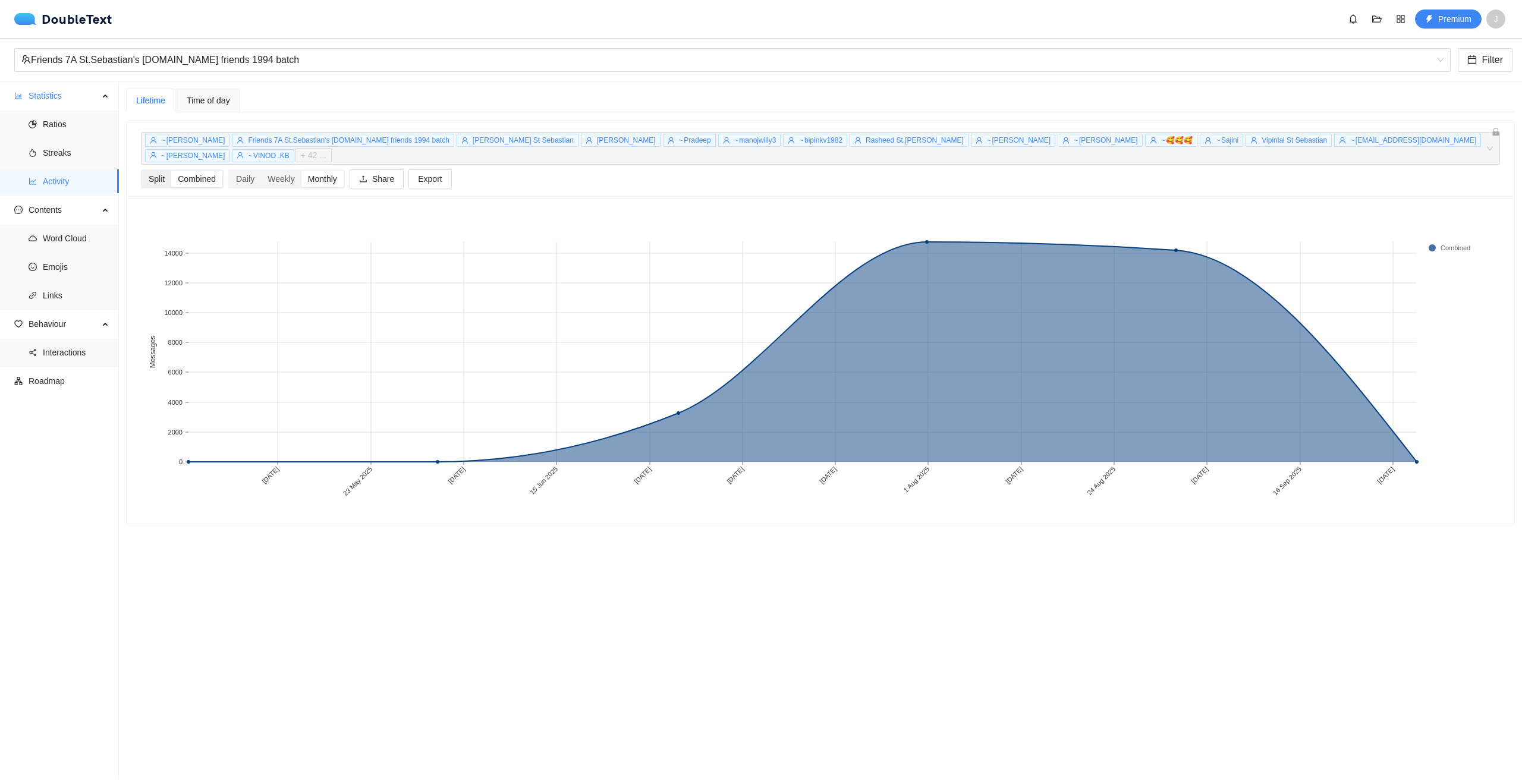
click at [155, 170] on div "Split" at bounding box center [157, 178] width 29 height 16
click at [142, 170] on input "Split" at bounding box center [142, 170] width 0 height 0
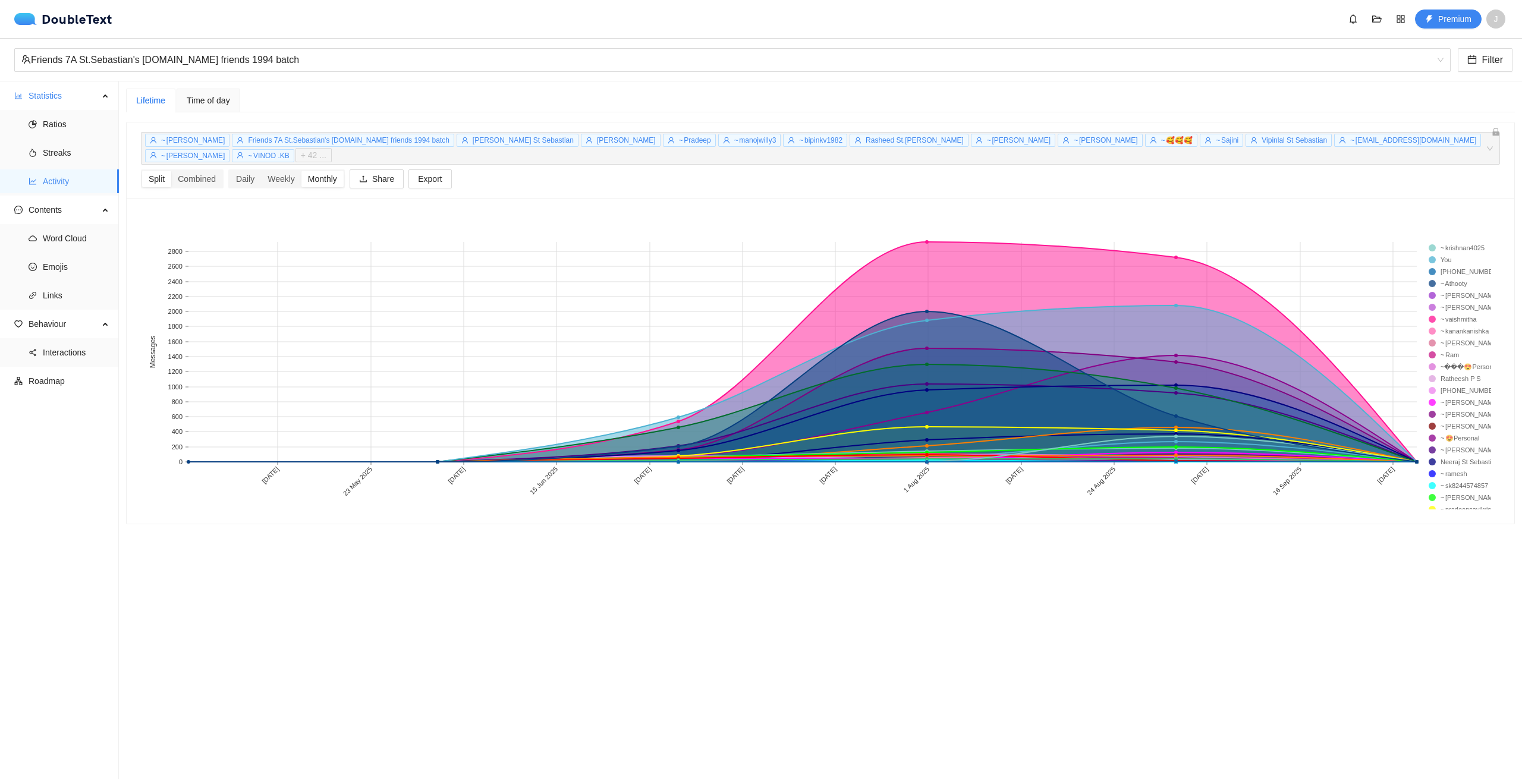
click at [326, 149] on span "+ 42 ..." at bounding box center [313, 155] width 26 height 13
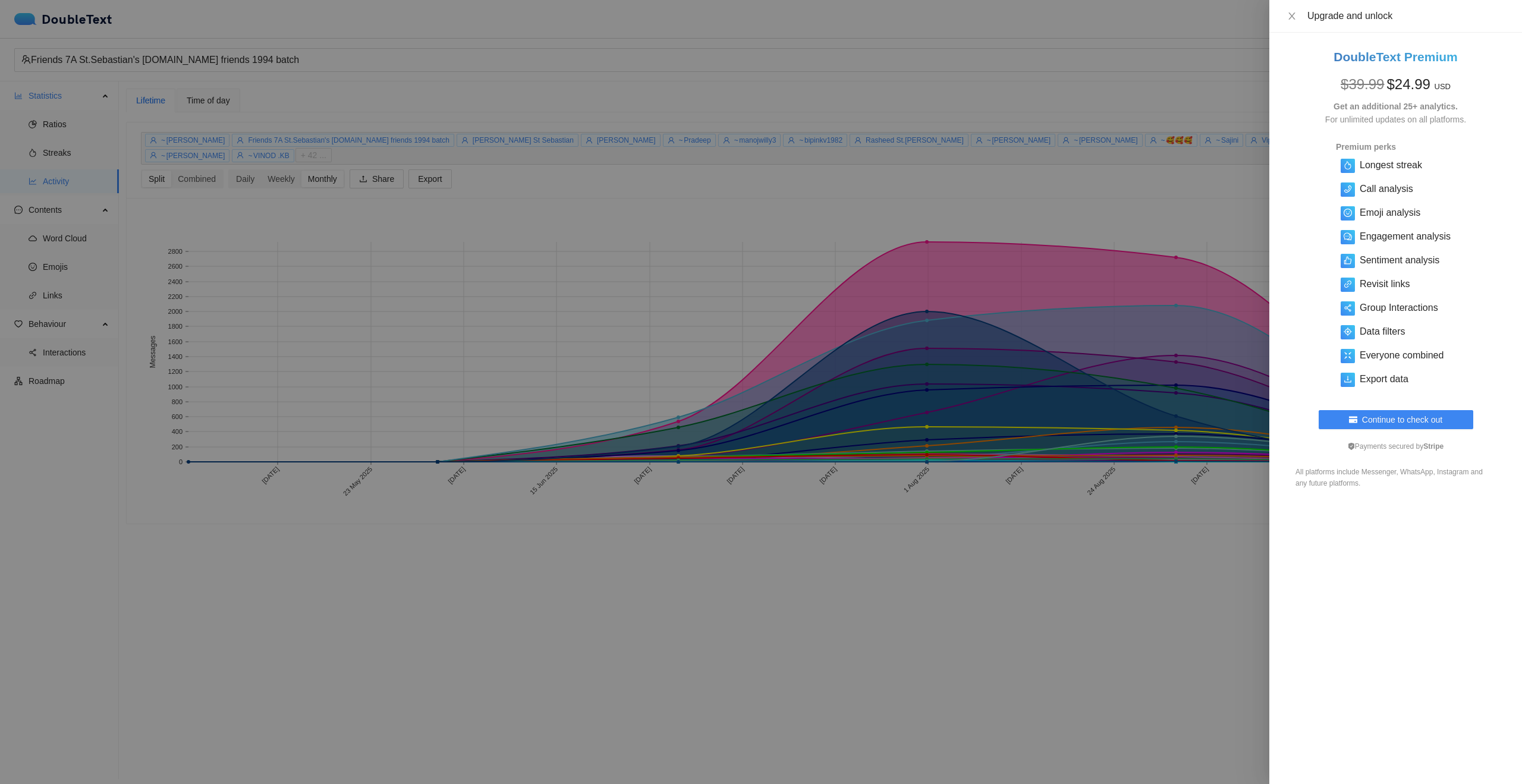
click at [1031, 669] on div at bounding box center [761, 392] width 1522 height 784
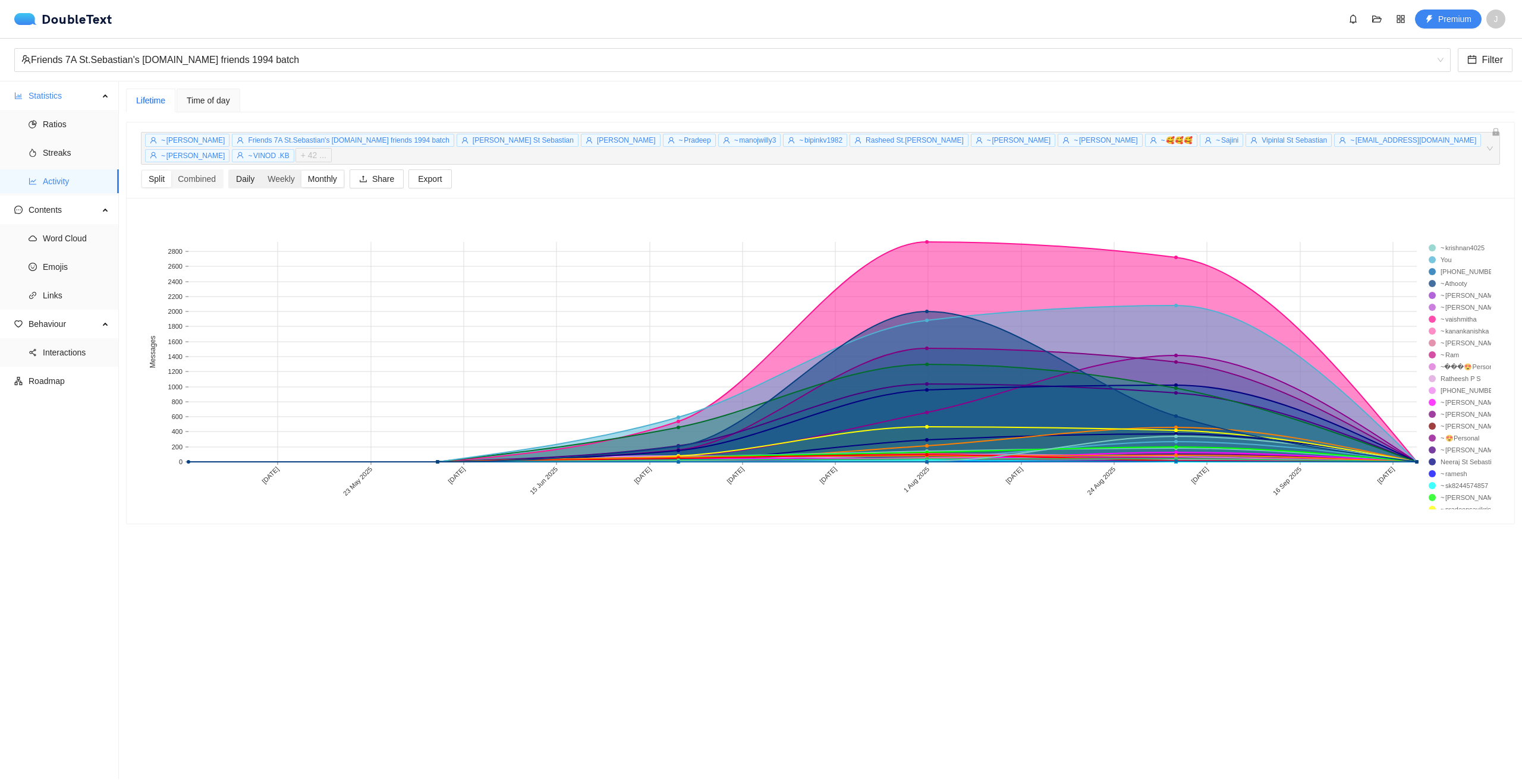
click at [238, 170] on div "Daily" at bounding box center [245, 178] width 31 height 16
click at [229, 170] on input "Daily" at bounding box center [229, 170] width 0 height 0
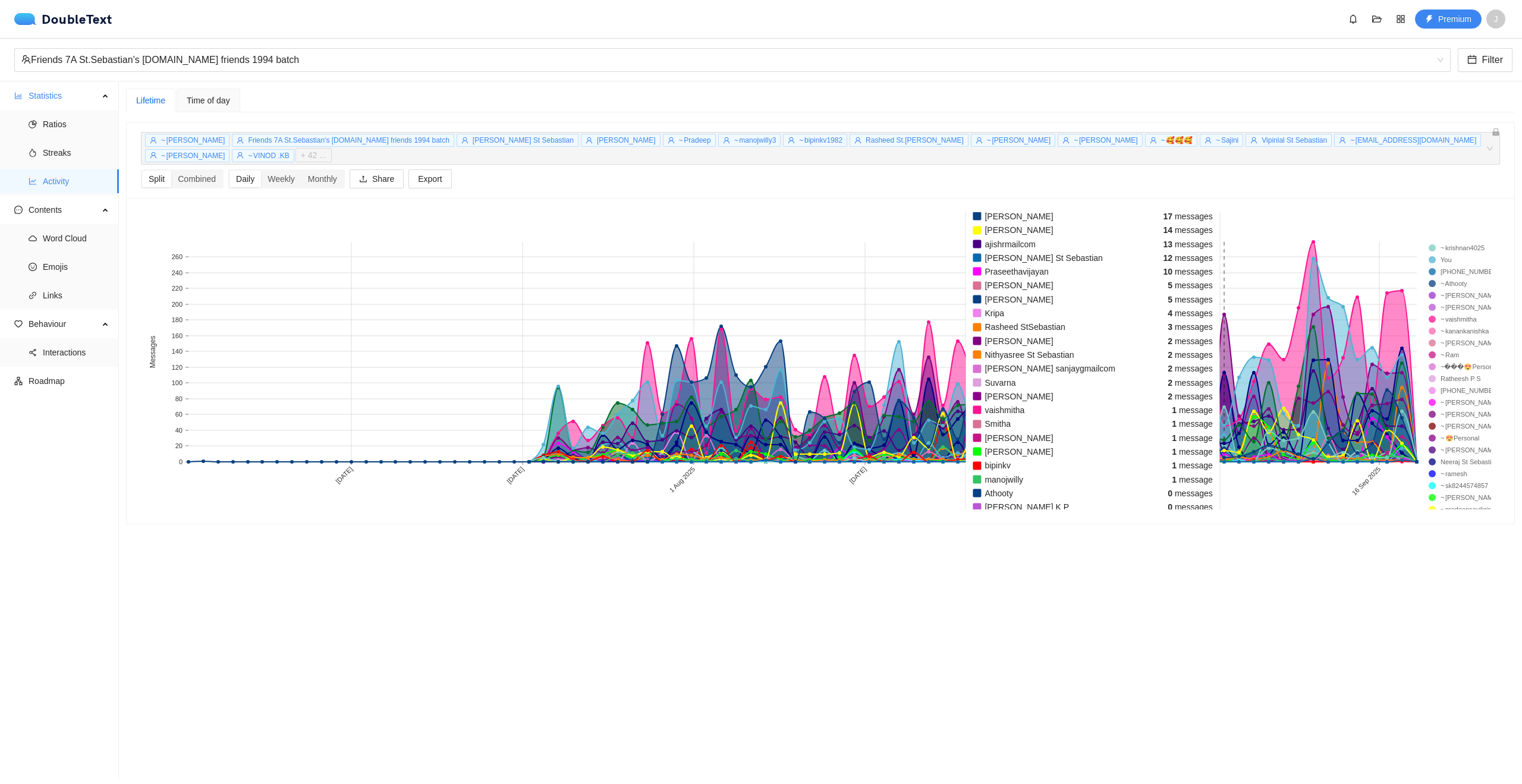
click at [1220, 339] on rect at bounding box center [1225, 352] width 15 height 220
click at [1220, 341] on rect at bounding box center [1225, 352] width 15 height 220
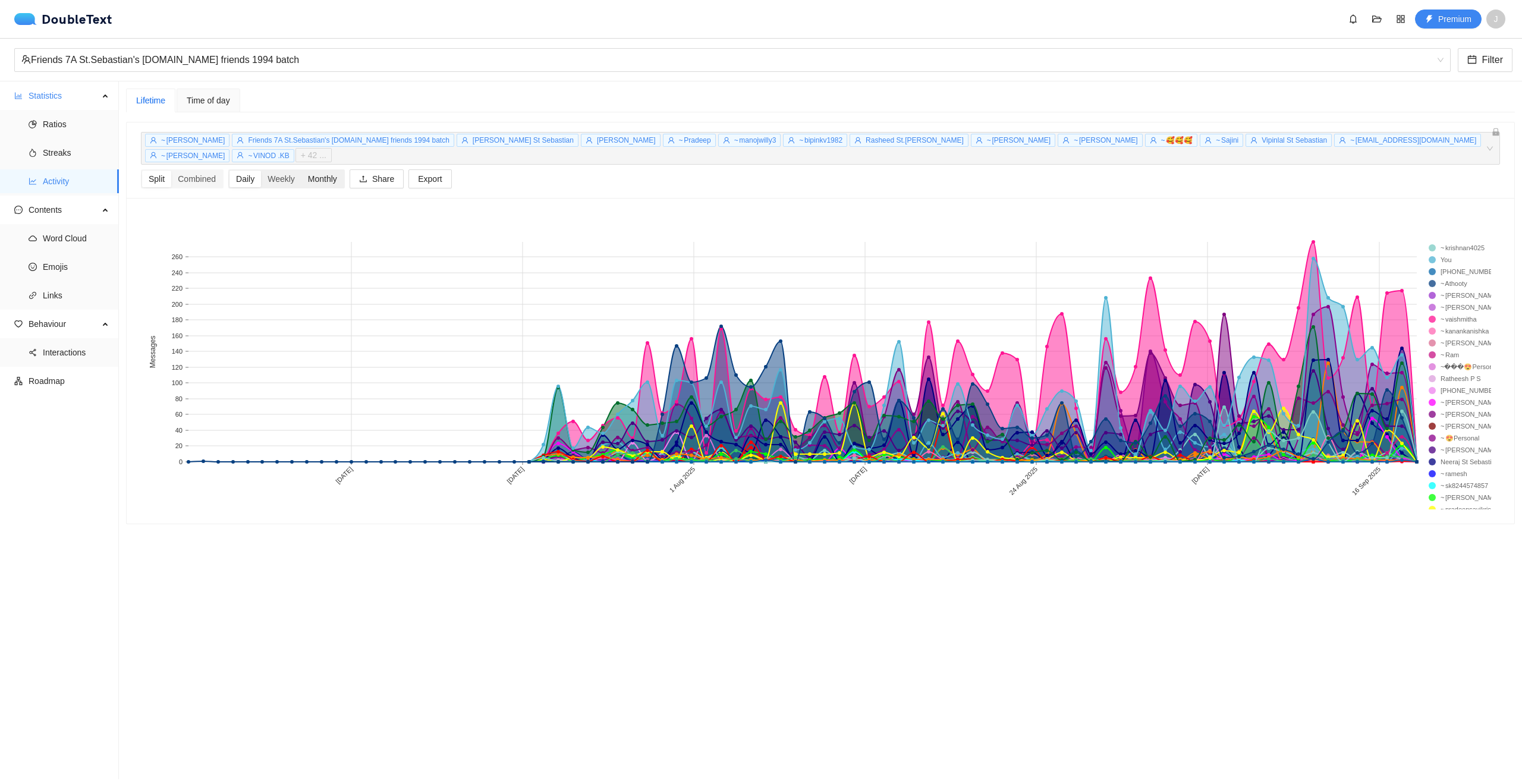
click at [329, 172] on div "Monthly" at bounding box center [322, 178] width 42 height 16
click at [301, 170] on input "Monthly" at bounding box center [301, 170] width 0 height 0
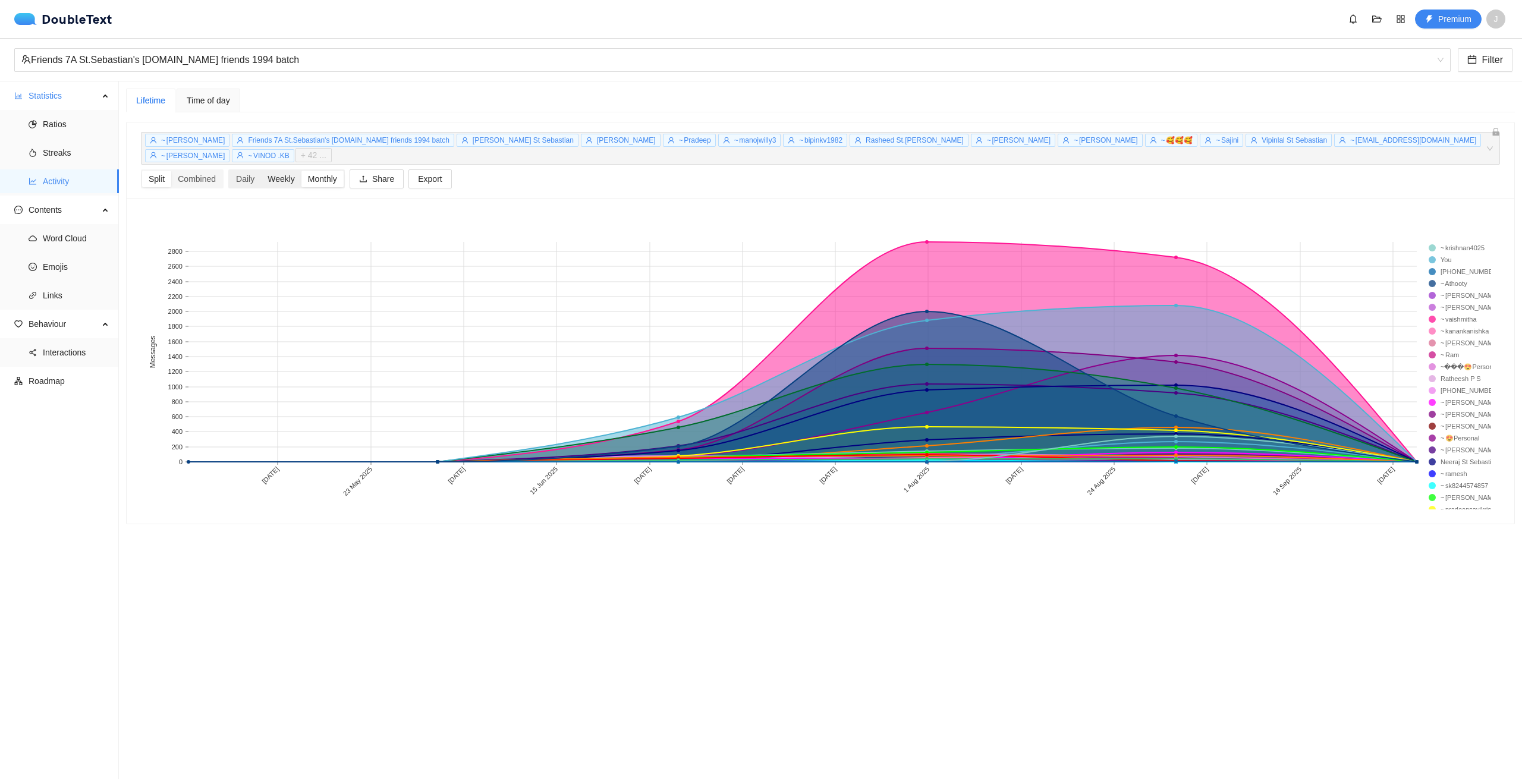
click at [299, 170] on div "Weekly" at bounding box center [281, 178] width 41 height 16
click at [261, 170] on input "Weekly" at bounding box center [261, 170] width 0 height 0
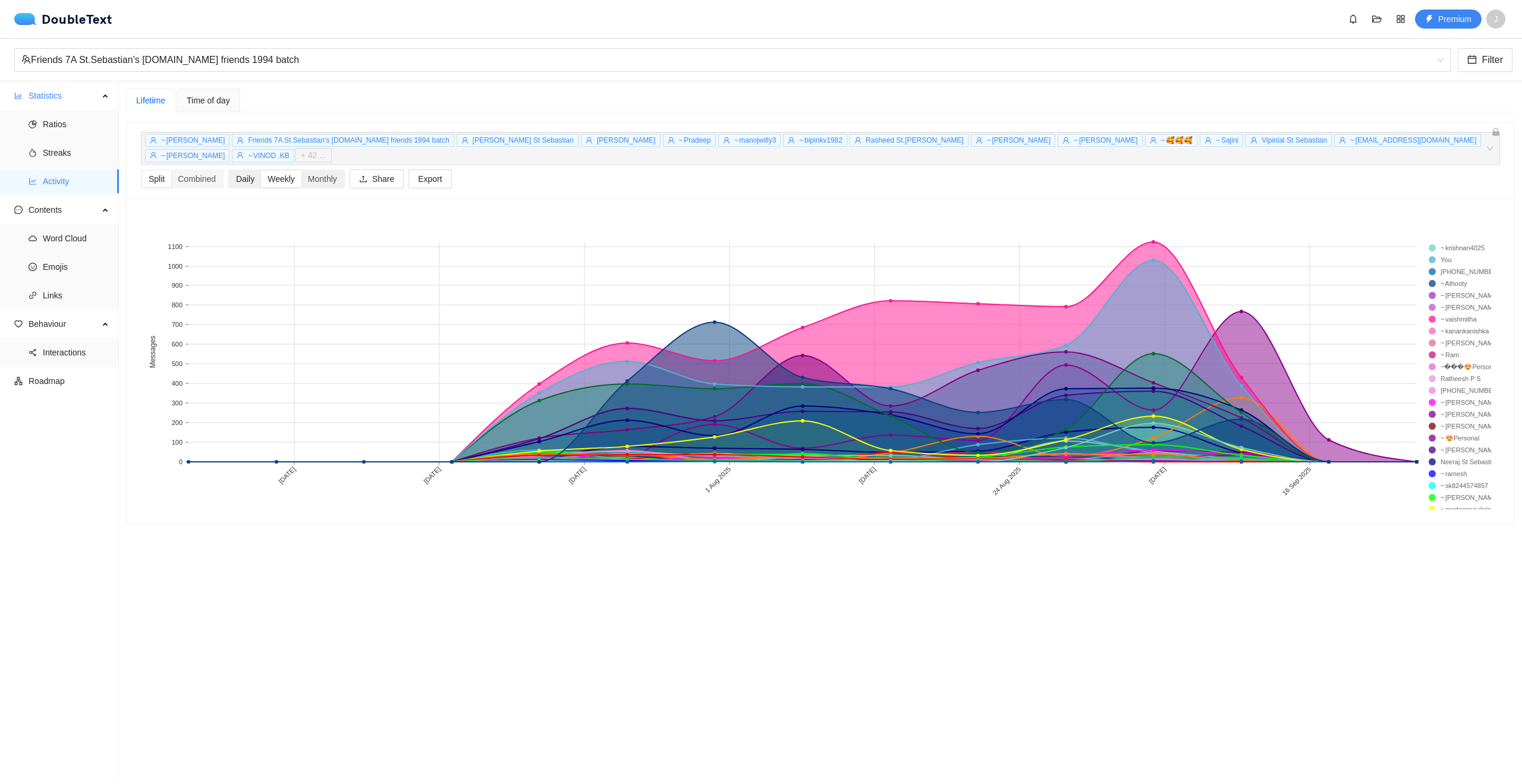
click at [248, 170] on div "Daily" at bounding box center [245, 178] width 31 height 16
click at [229, 170] on input "Daily" at bounding box center [229, 170] width 0 height 0
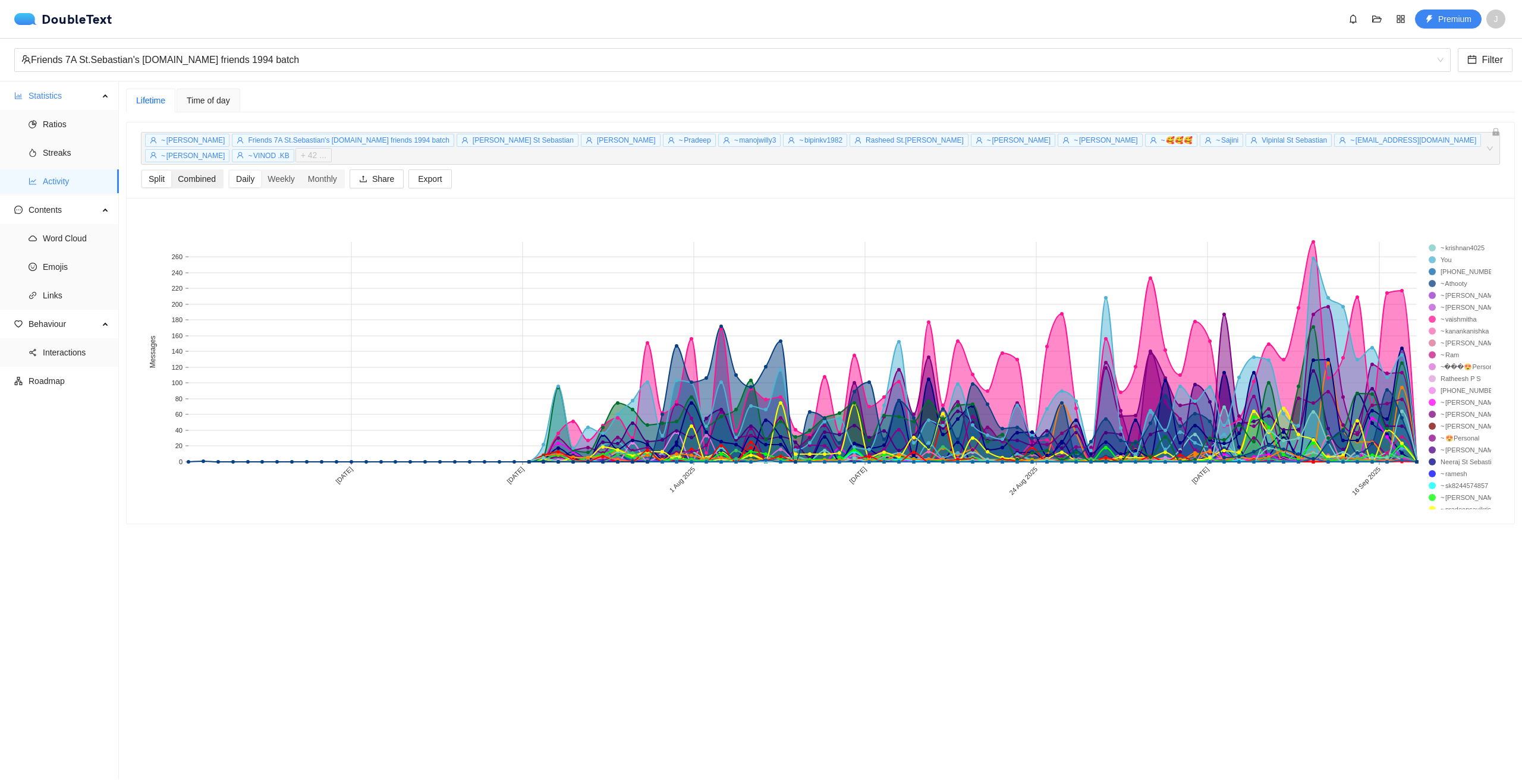
click at [209, 170] on div "Combined" at bounding box center [197, 178] width 51 height 16
click at [171, 170] on input "Combined" at bounding box center [171, 170] width 0 height 0
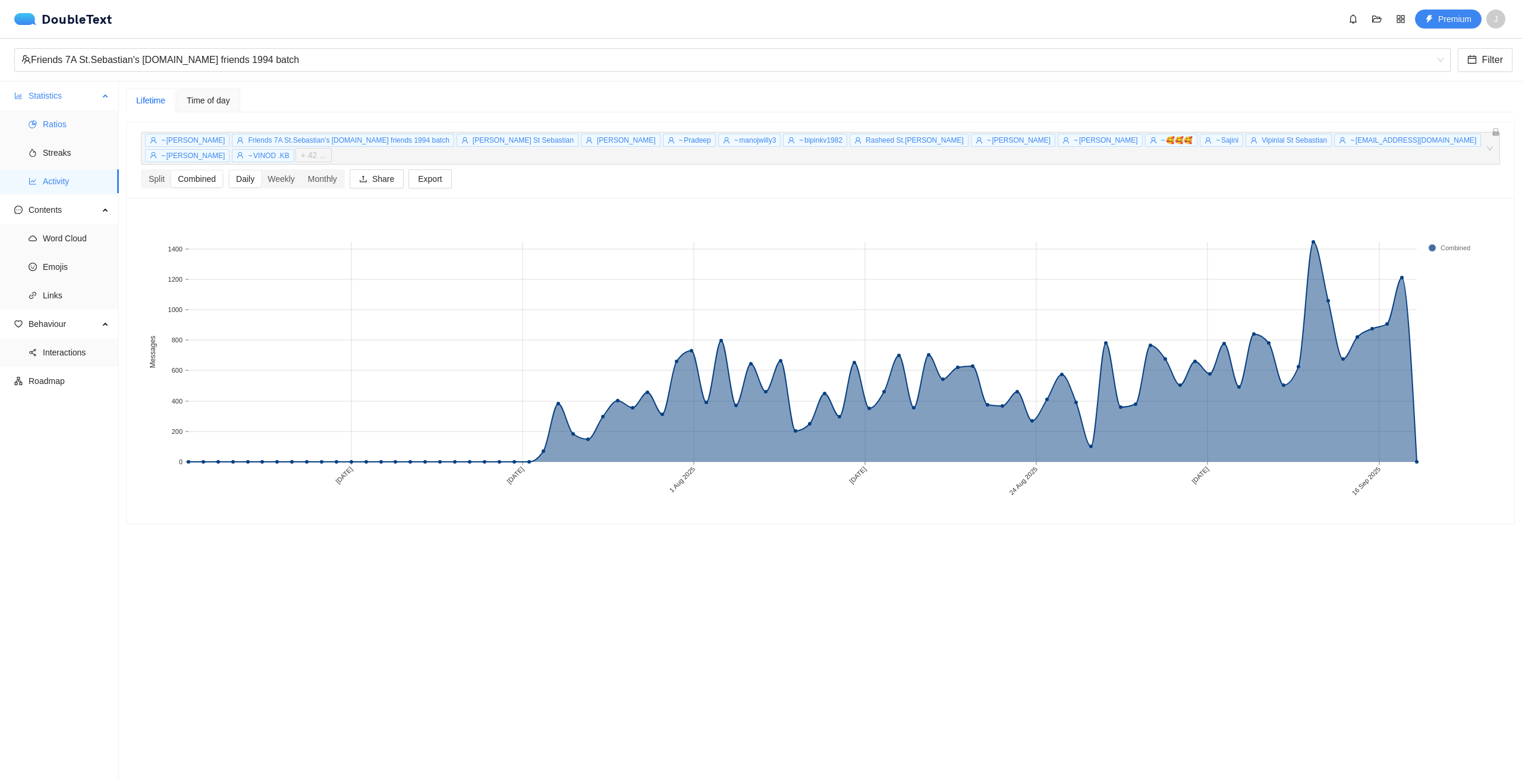
click at [62, 119] on span "Ratios" at bounding box center [76, 124] width 67 height 24
